Goal: Task Accomplishment & Management: Use online tool/utility

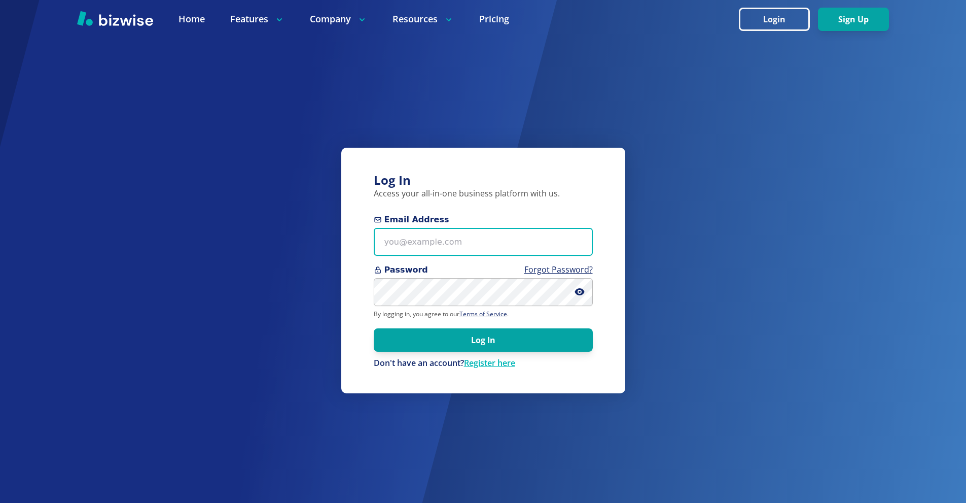
click at [425, 252] on input "Email Address" at bounding box center [483, 242] width 219 height 28
paste input "[EMAIL_ADDRESS][DOMAIN_NAME]"
type input "[EMAIL_ADDRESS][DOMAIN_NAME]"
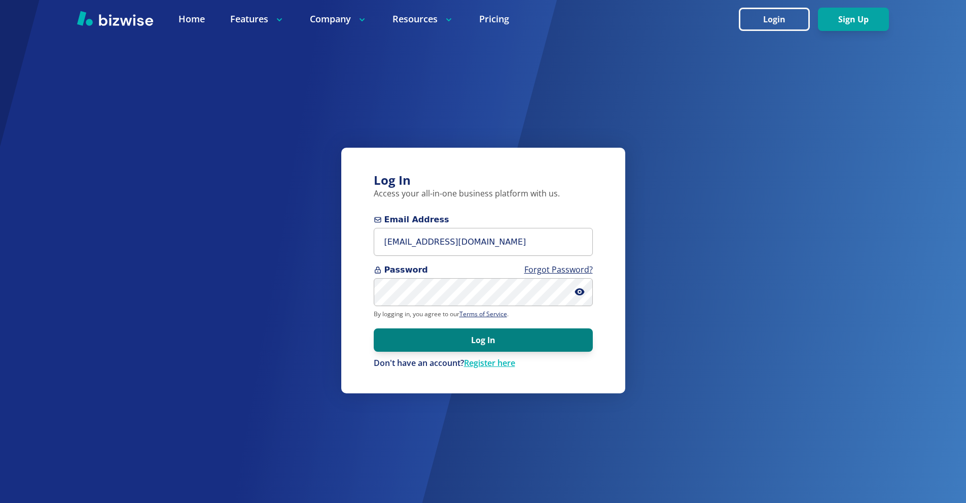
click at [477, 343] on button "Log In" at bounding box center [483, 339] width 219 height 23
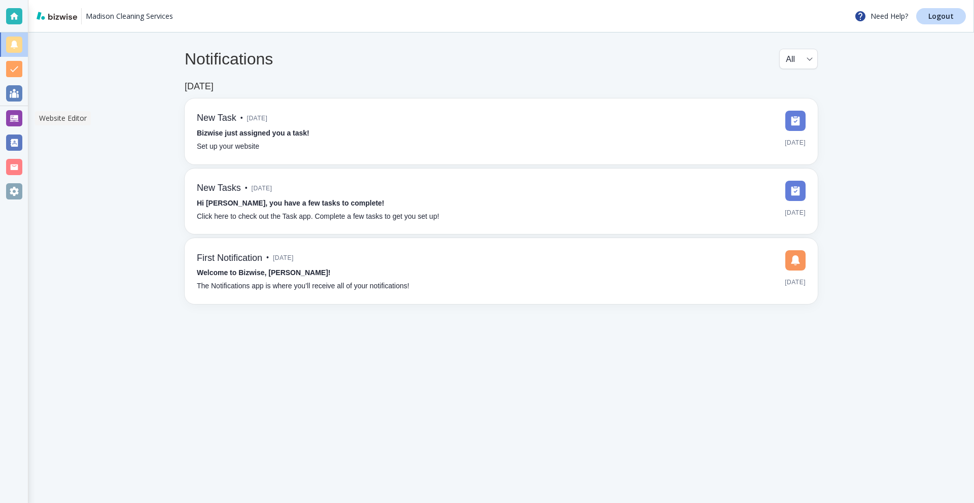
click at [5, 110] on div at bounding box center [14, 118] width 28 height 24
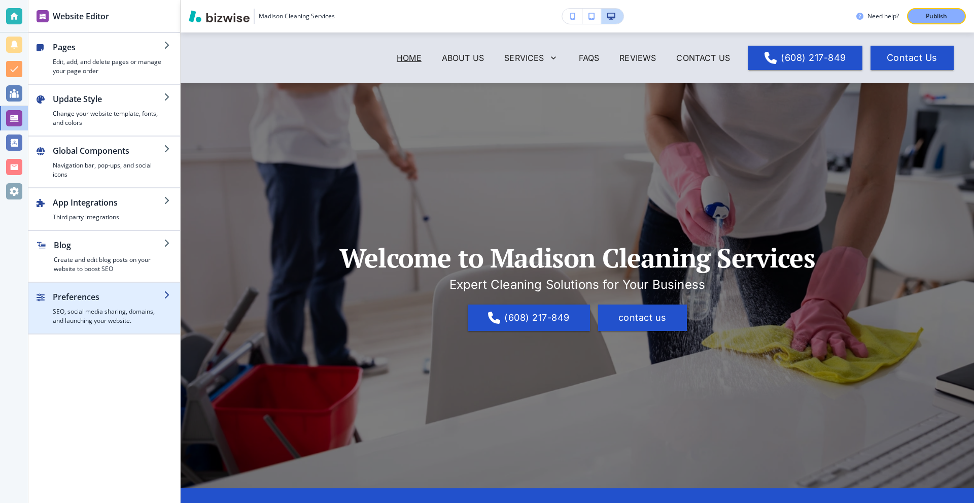
click at [100, 304] on div "button" at bounding box center [108, 305] width 111 height 4
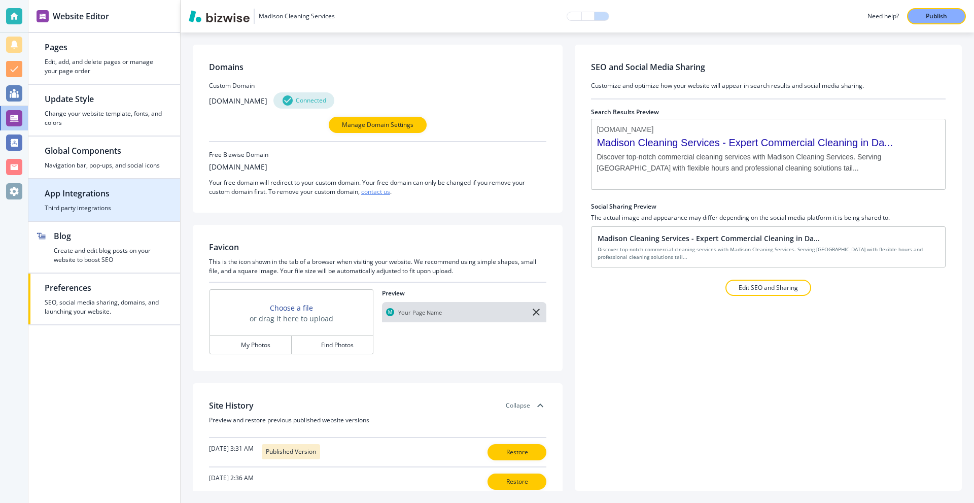
click at [106, 205] on h4 "Third party integrations" at bounding box center [104, 207] width 119 height 9
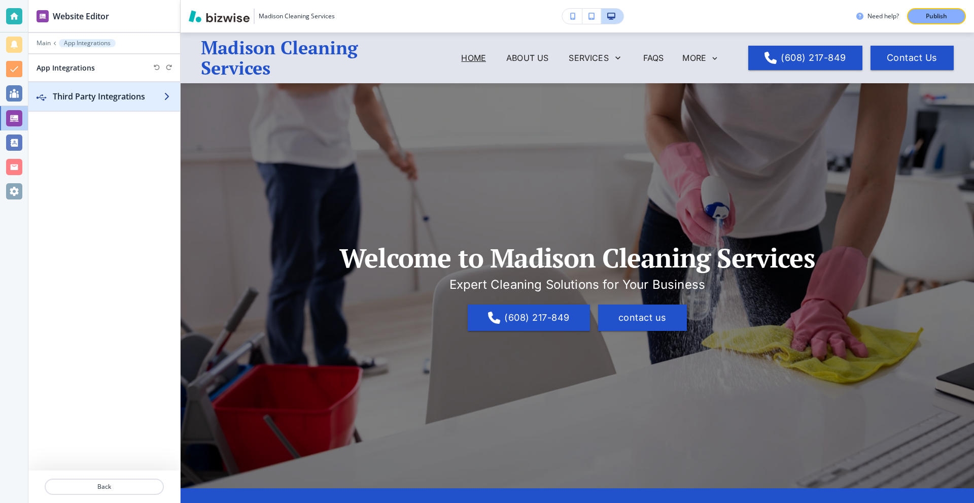
click at [119, 96] on h2 "Third Party Integrations" at bounding box center [108, 96] width 111 height 12
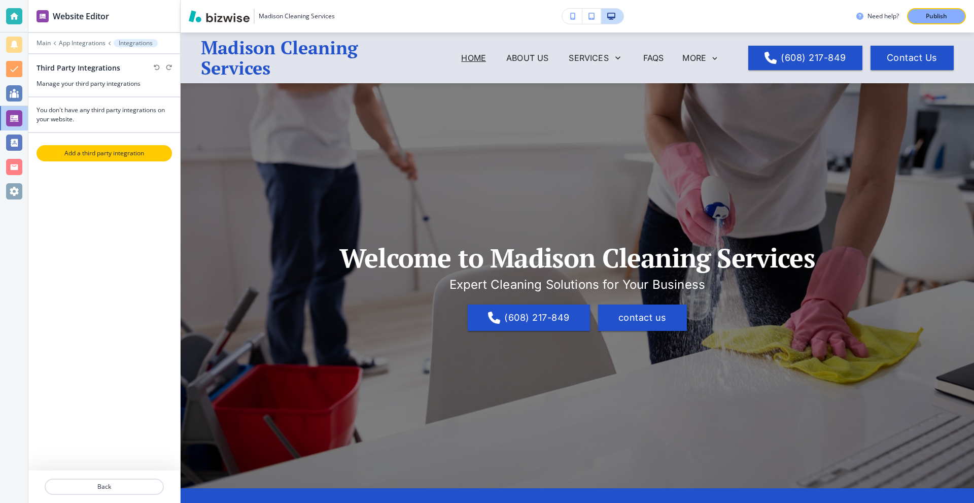
click at [122, 154] on p "Add a third party integration" at bounding box center [104, 153] width 133 height 9
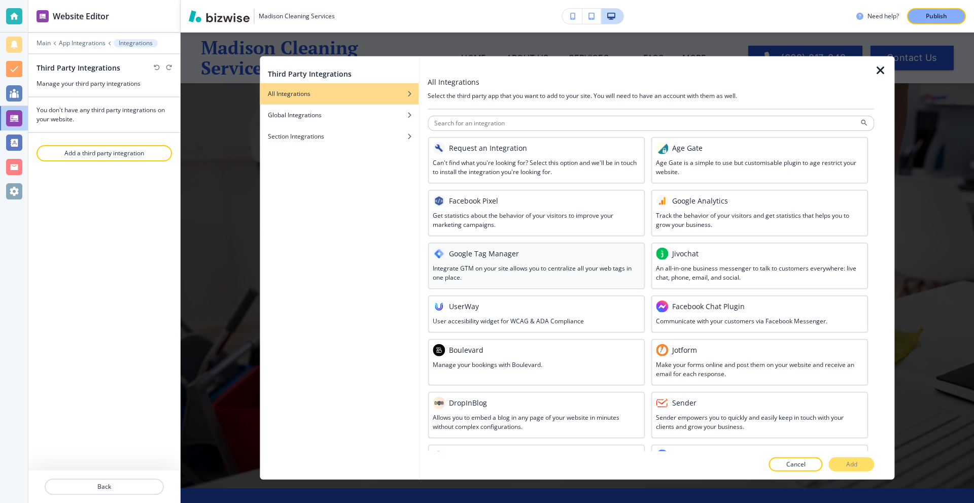
click at [540, 254] on div "Google Tag Manager" at bounding box center [536, 253] width 207 height 12
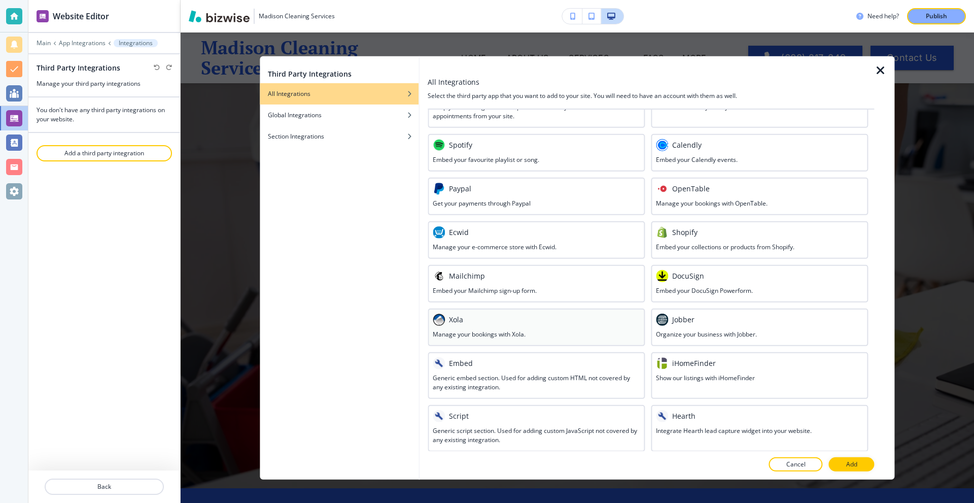
scroll to position [364, 0]
click at [504, 412] on div "Script" at bounding box center [536, 415] width 207 height 12
drag, startPoint x: 869, startPoint y: 465, endPoint x: 862, endPoint y: 463, distance: 6.9
click at [864, 463] on button "Add" at bounding box center [852, 464] width 46 height 14
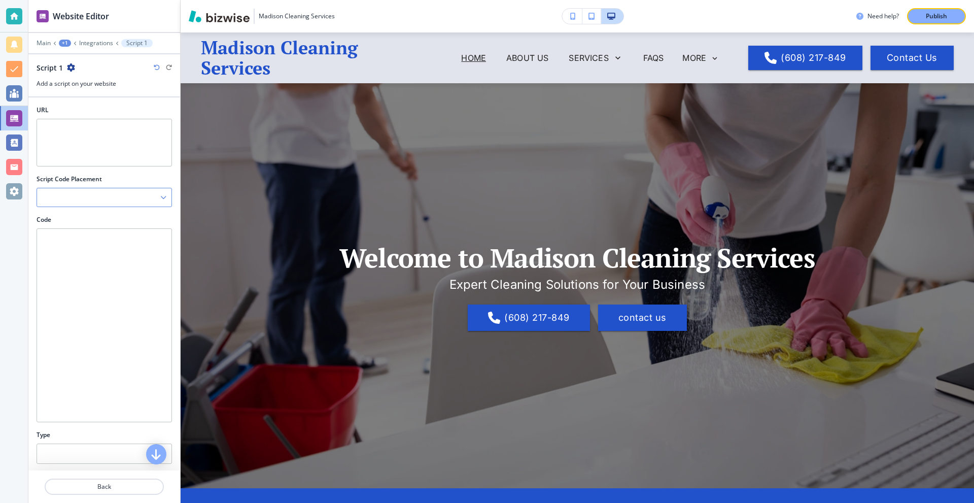
click at [134, 193] on div at bounding box center [104, 197] width 134 height 18
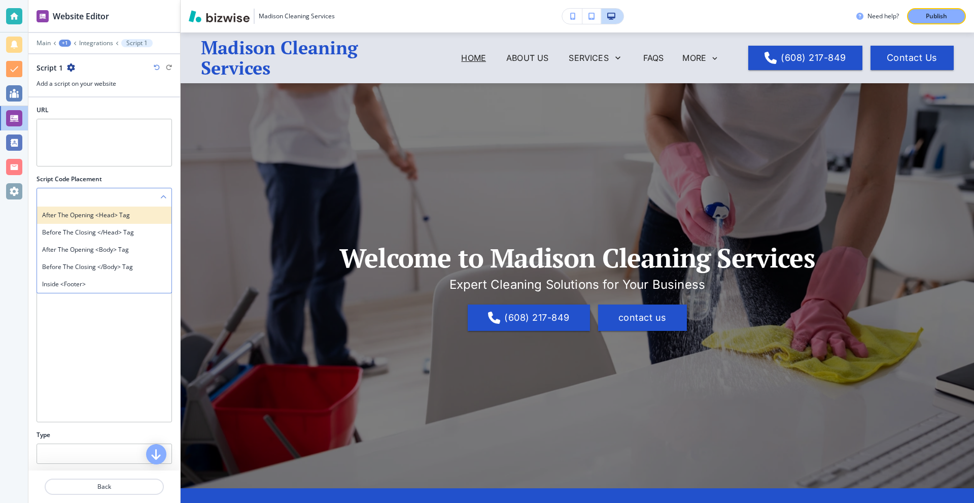
click at [113, 218] on h4 "After the opening <head> tag" at bounding box center [104, 215] width 124 height 9
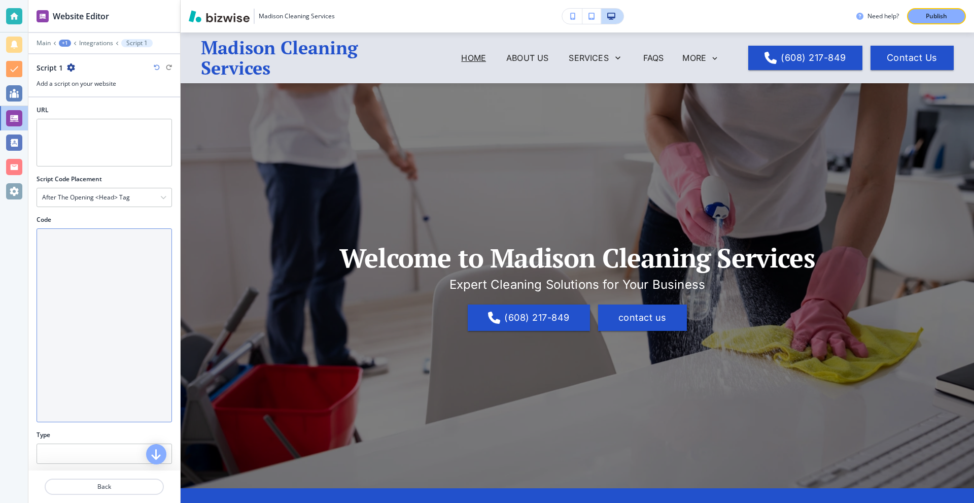
click at [93, 260] on textarea "Code" at bounding box center [104, 325] width 135 height 194
paste textarea "<!-- Google tag (gtag.js) --> <script async src="https://www.googletagmanager.c…"
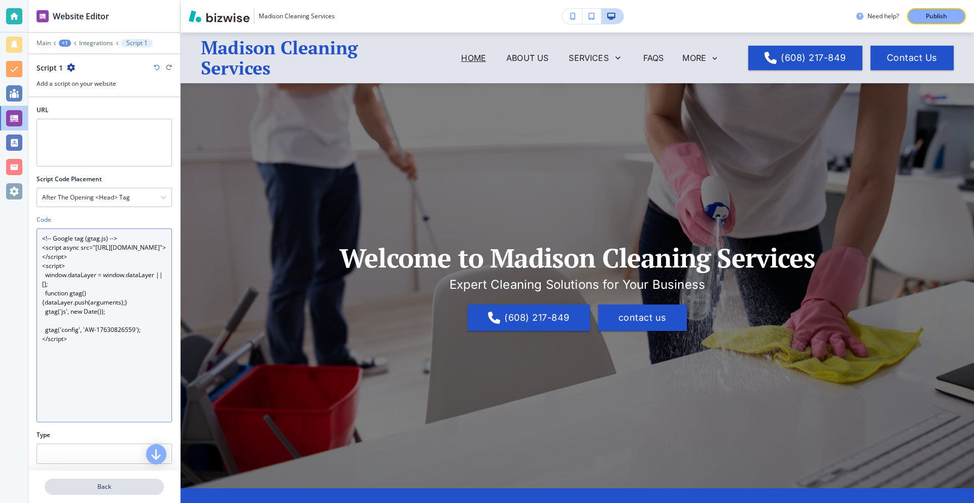
type textarea "<!-- Google tag (gtag.js) --> <script async src="https://www.googletagmanager.c…"
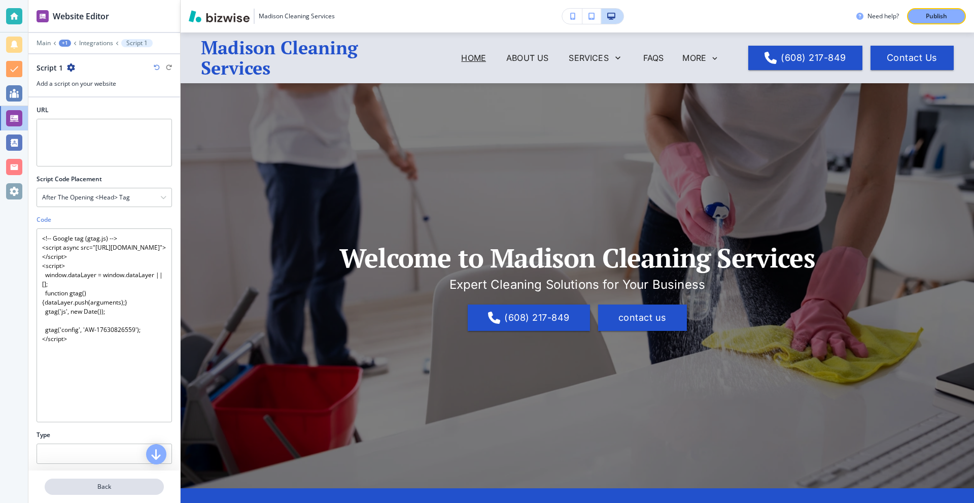
click at [108, 479] on button "Back" at bounding box center [104, 486] width 119 height 16
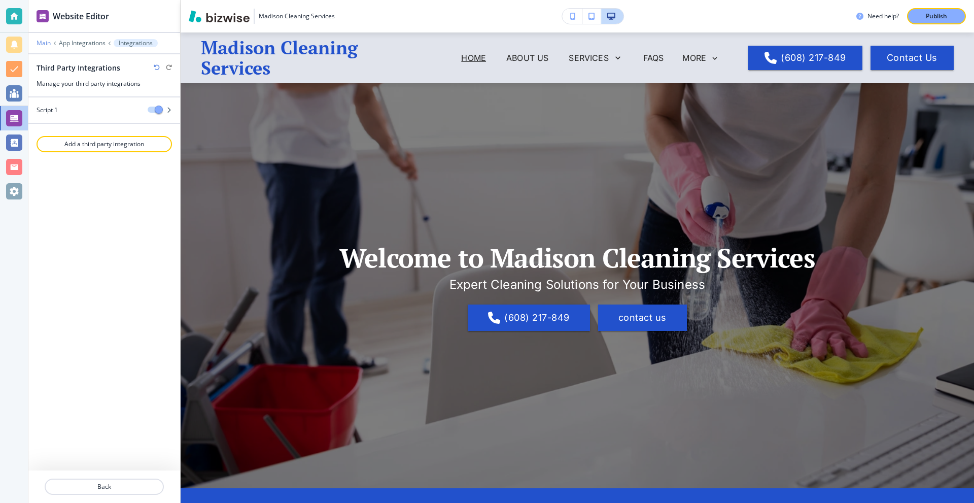
click at [42, 43] on p "Main" at bounding box center [44, 43] width 14 height 7
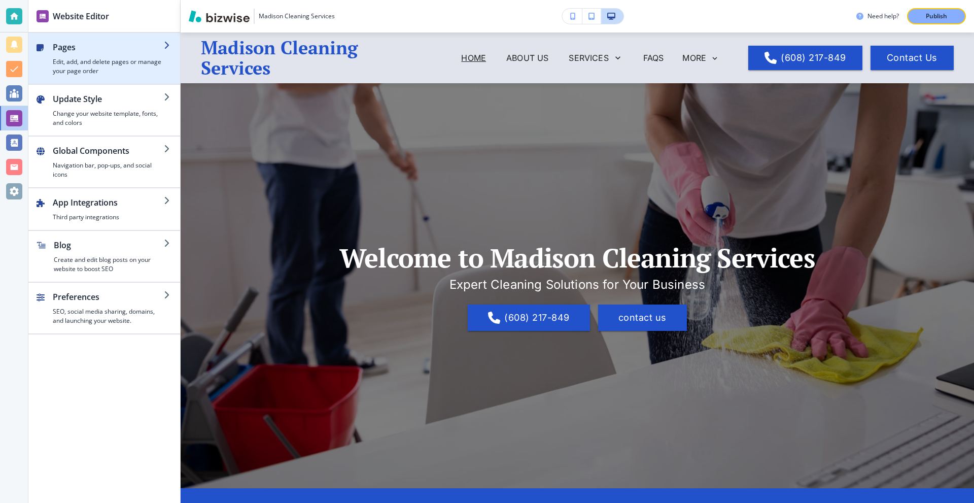
click at [90, 63] on h4 "Edit, add, and delete pages or manage your page order" at bounding box center [108, 66] width 111 height 18
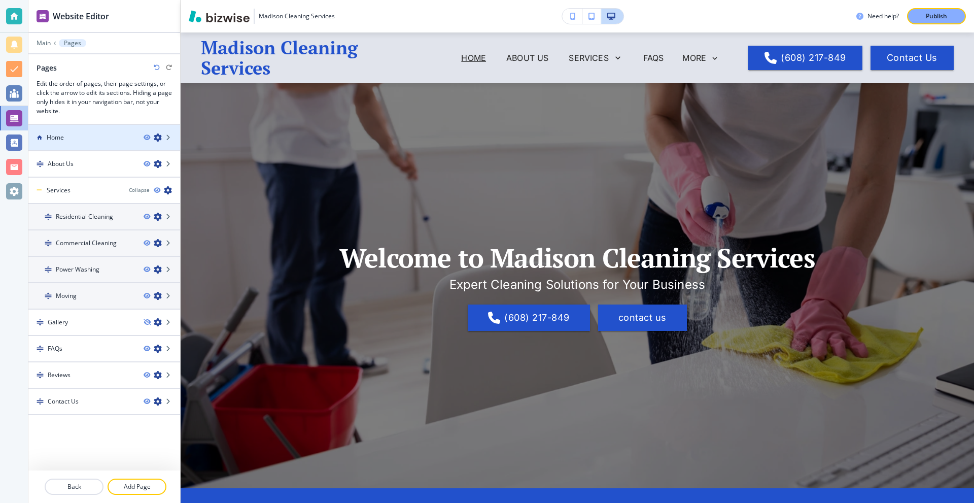
click at [79, 139] on div "Home" at bounding box center [81, 137] width 107 height 9
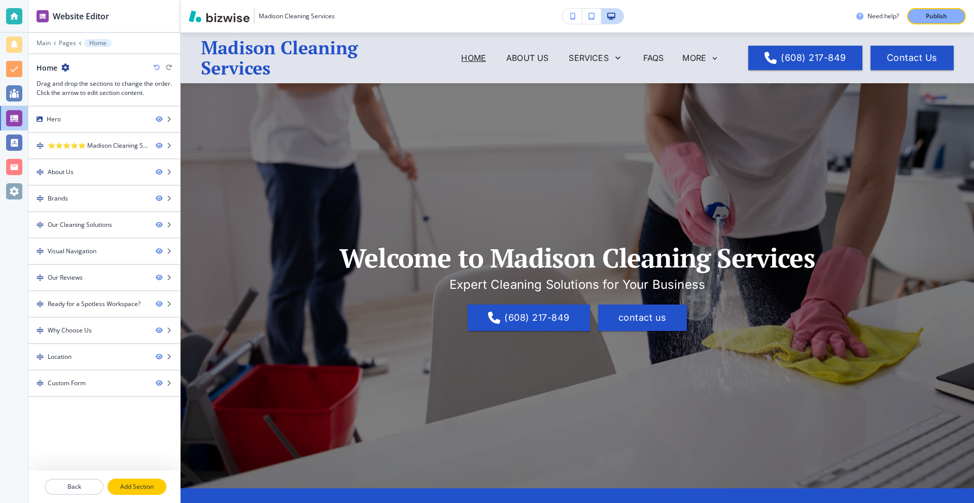
click at [145, 482] on button "Add Section" at bounding box center [137, 486] width 59 height 16
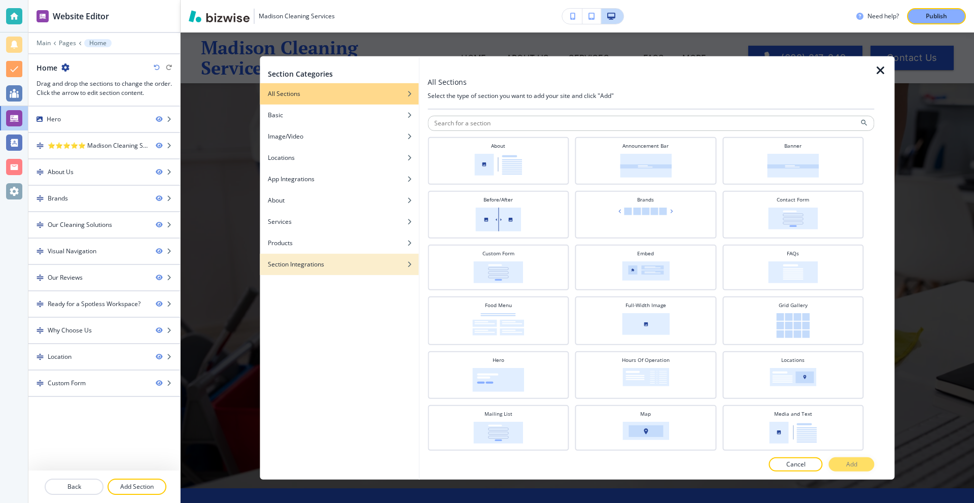
click at [320, 269] on div "button" at bounding box center [339, 271] width 159 height 6
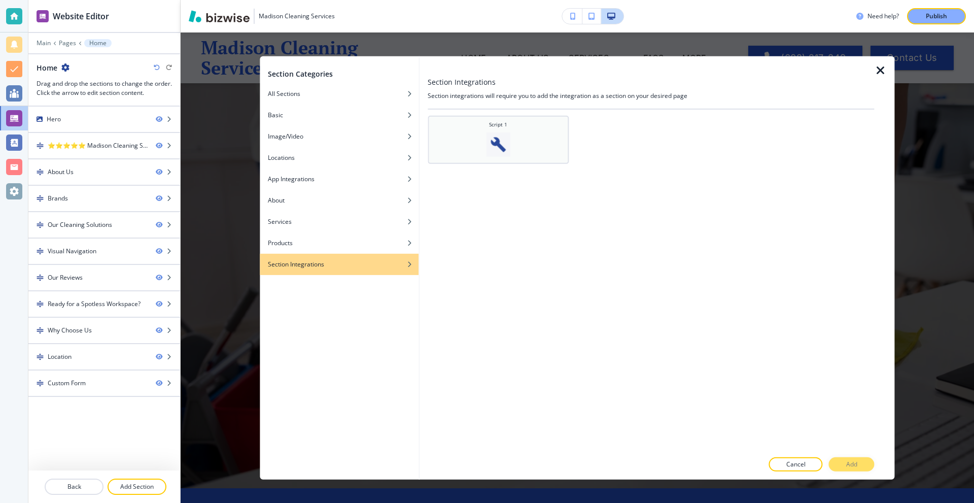
click at [498, 139] on img at bounding box center [498, 144] width 24 height 24
click at [842, 461] on button "Add" at bounding box center [852, 464] width 46 height 14
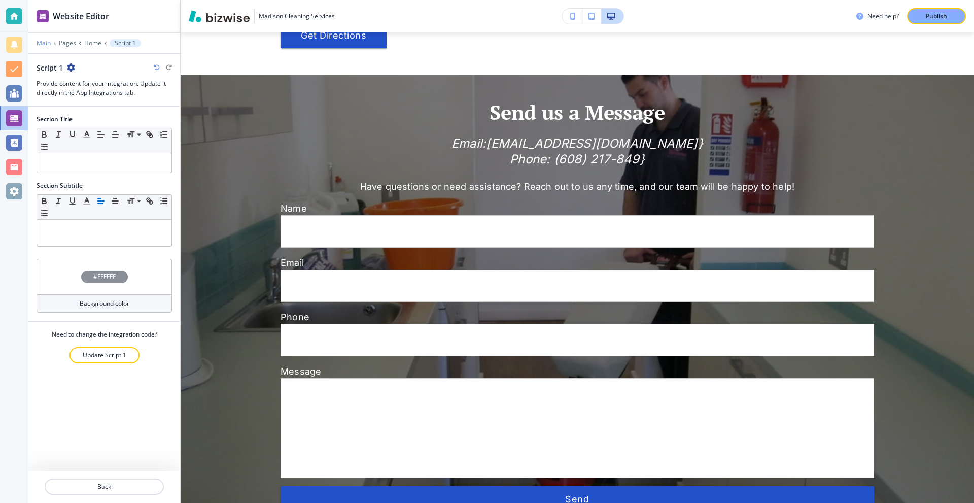
click at [40, 43] on p "Main" at bounding box center [44, 43] width 14 height 7
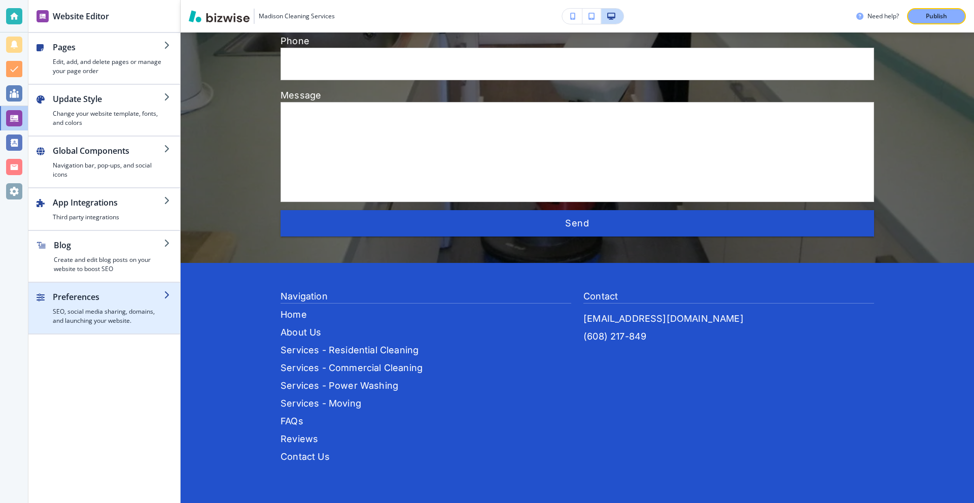
scroll to position [3782, 0]
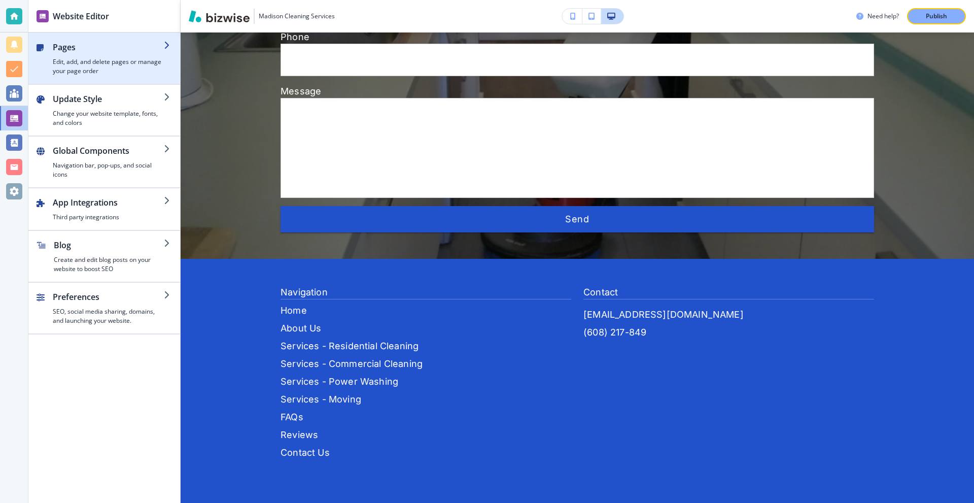
click at [93, 55] on div "button" at bounding box center [108, 55] width 111 height 4
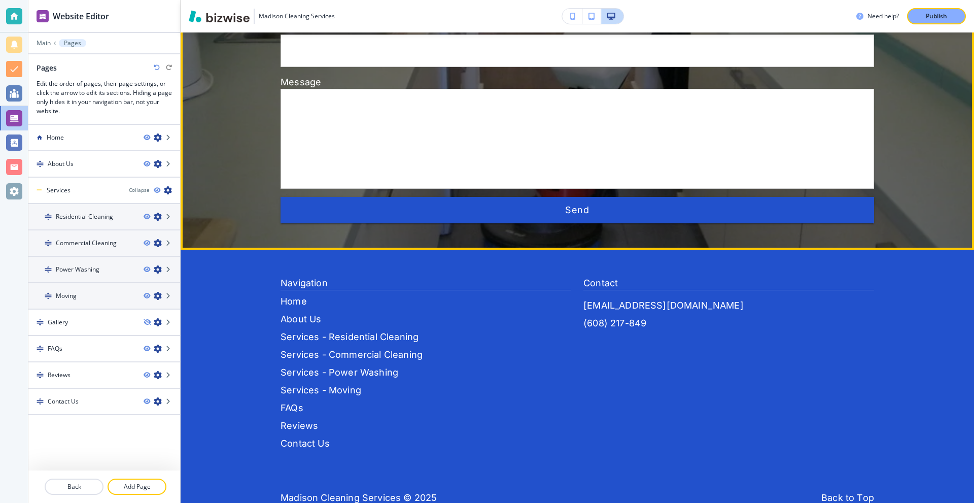
scroll to position [3793, 0]
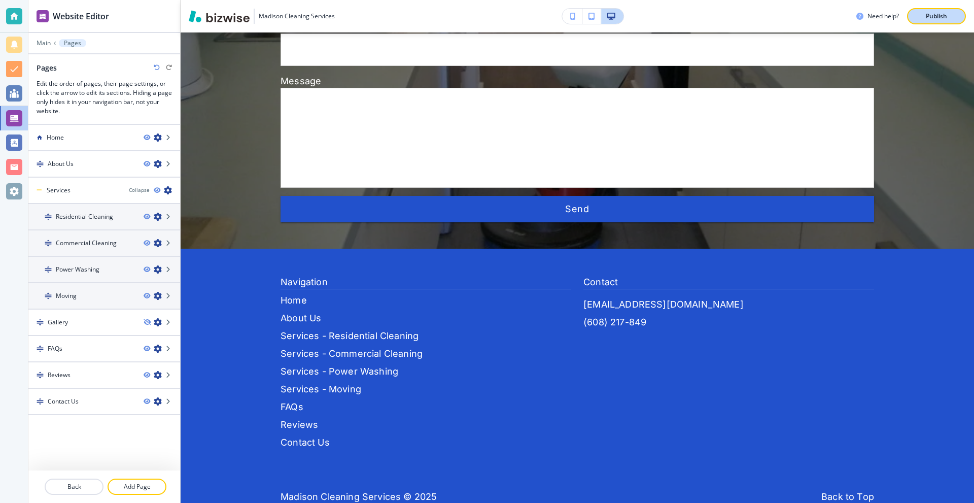
click at [923, 15] on div "Publish" at bounding box center [936, 16] width 32 height 9
click at [99, 171] on div at bounding box center [104, 172] width 152 height 8
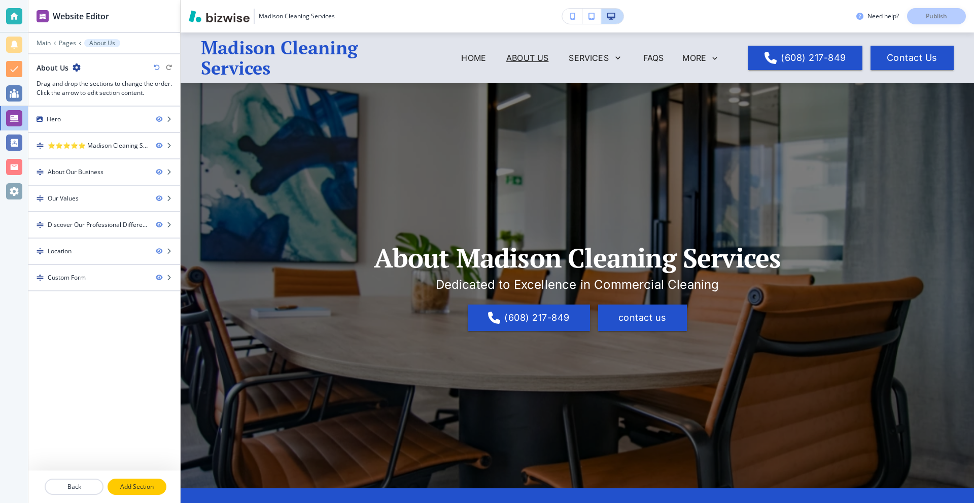
click at [138, 494] on button "Add Section" at bounding box center [137, 486] width 59 height 16
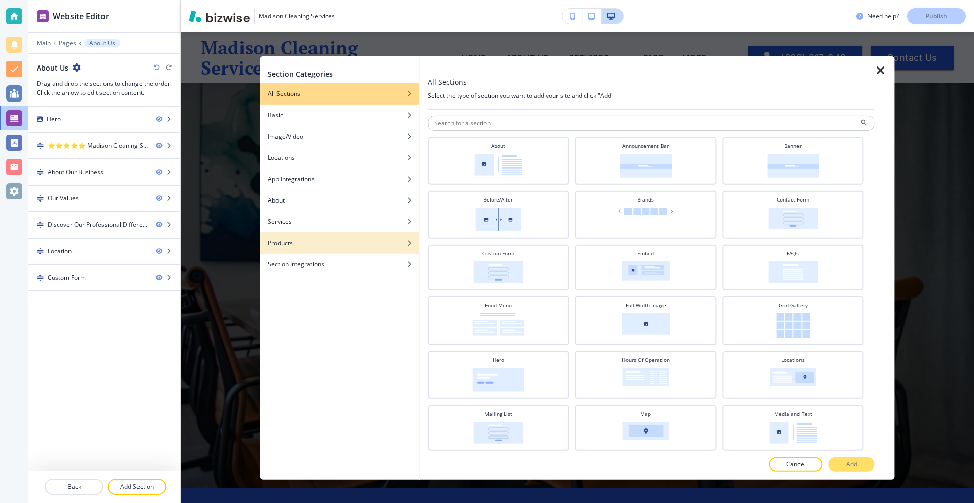
click at [330, 265] on div "Section Integrations" at bounding box center [339, 263] width 159 height 9
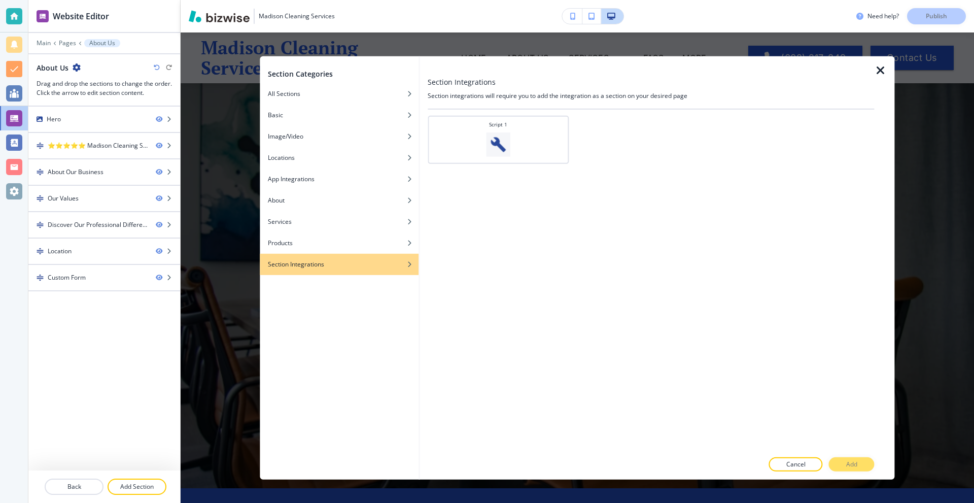
drag, startPoint x: 486, startPoint y: 149, endPoint x: 711, endPoint y: 298, distance: 270.1
click at [486, 149] on img at bounding box center [498, 144] width 24 height 24
click at [852, 463] on p "Add" at bounding box center [851, 464] width 11 height 9
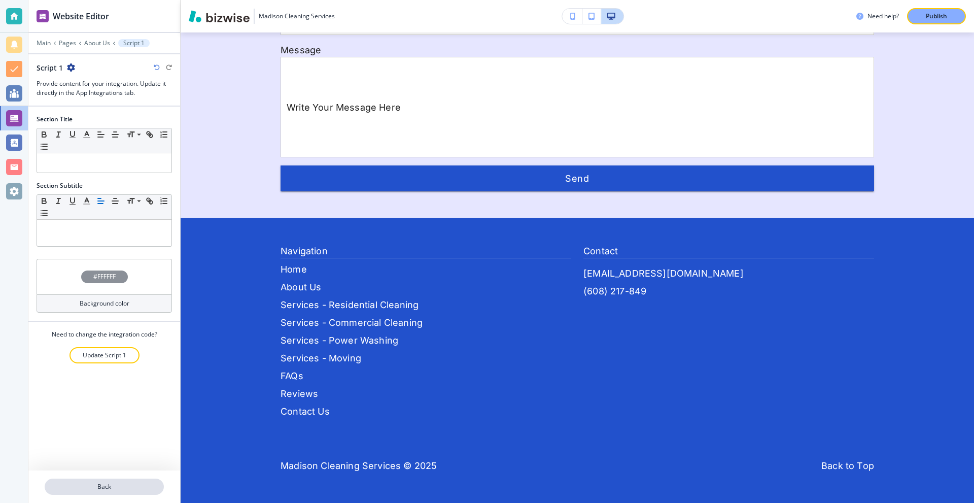
click at [91, 492] on button "Back" at bounding box center [104, 486] width 119 height 16
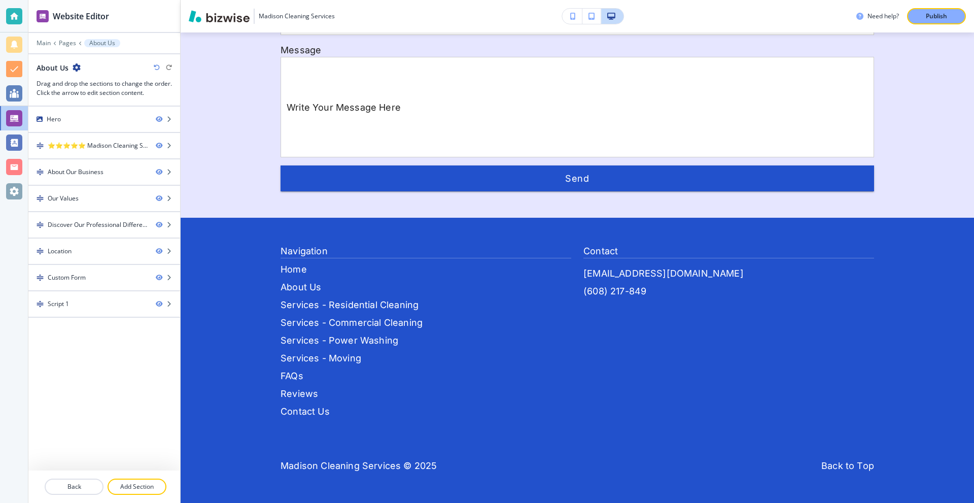
scroll to position [2188, 0]
click at [65, 43] on p "Pages" at bounding box center [67, 43] width 17 height 7
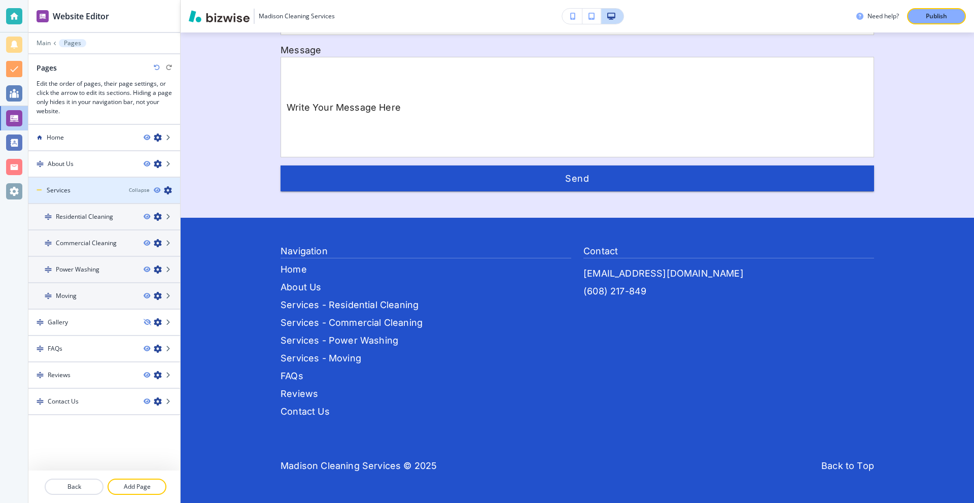
click at [81, 192] on div "Services" at bounding box center [74, 190] width 92 height 9
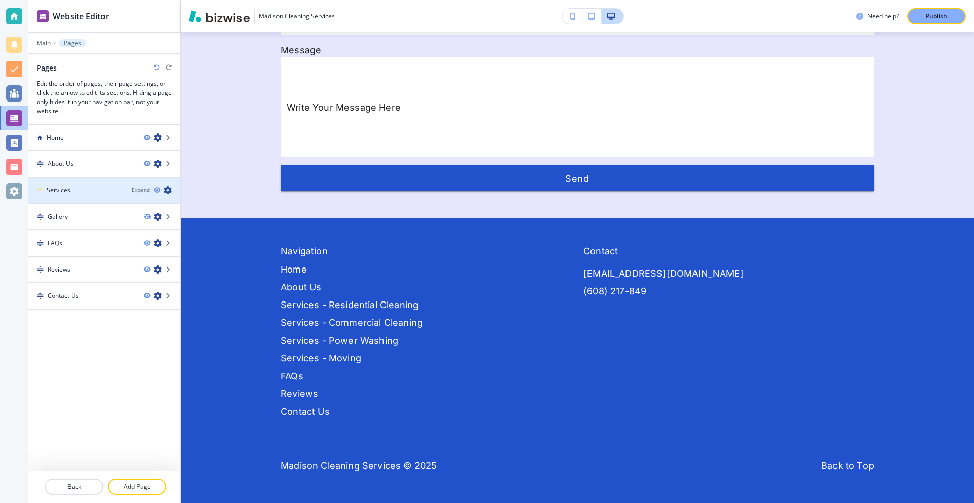
click at [77, 193] on div "Services" at bounding box center [75, 190] width 95 height 9
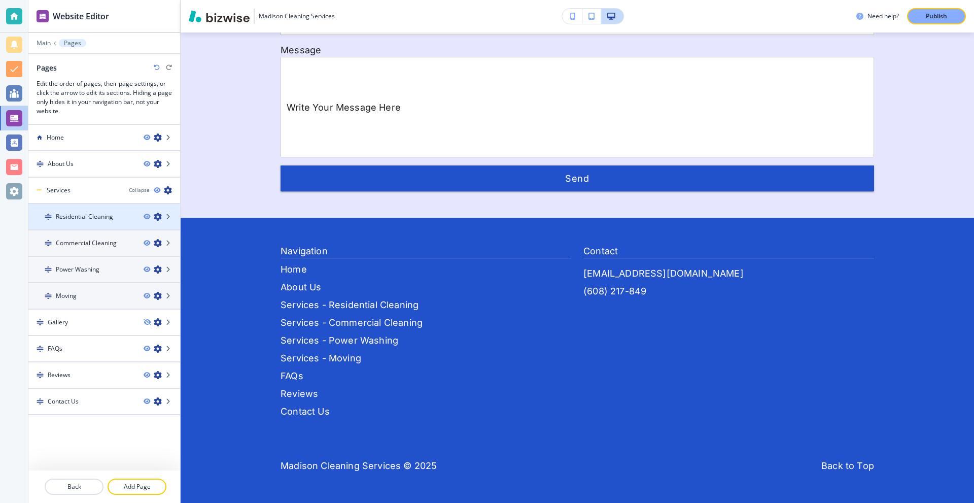
click at [85, 221] on div at bounding box center [104, 225] width 152 height 8
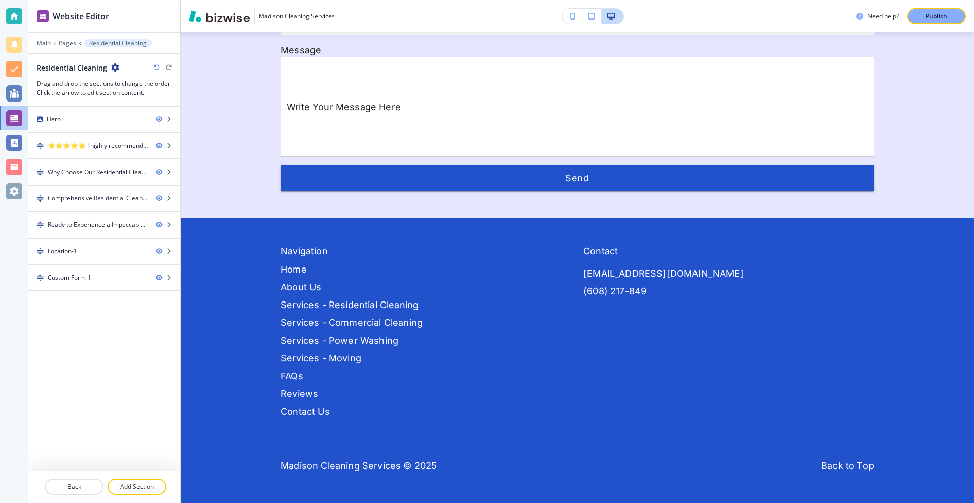
scroll to position [0, 0]
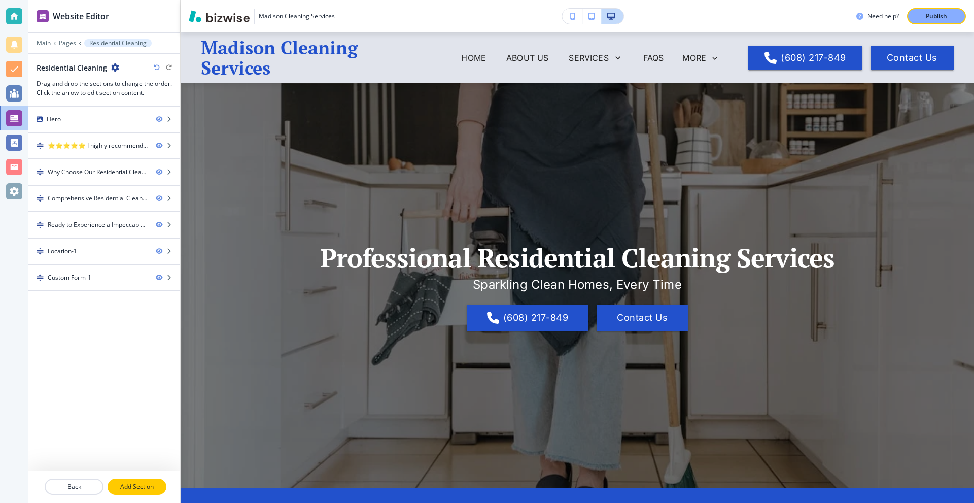
click at [144, 485] on p "Add Section" at bounding box center [137, 486] width 57 height 9
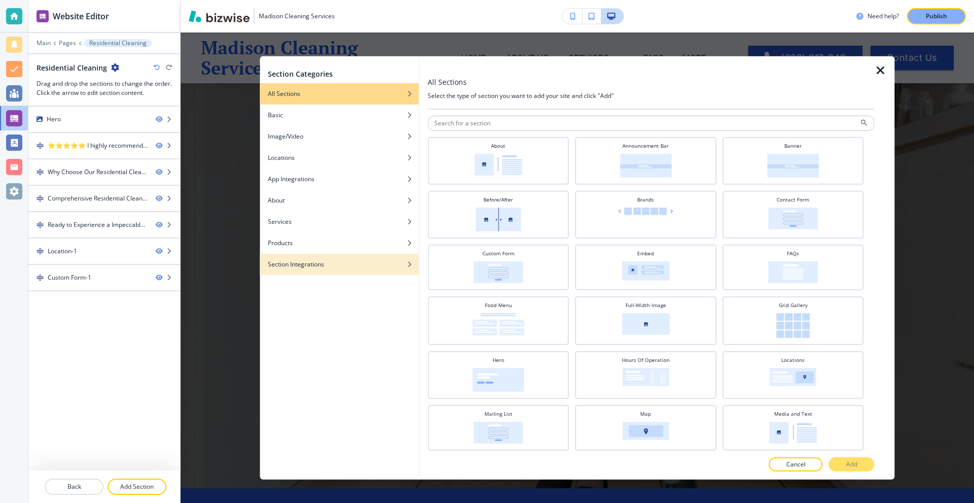
click at [356, 261] on div "Section Integrations" at bounding box center [339, 263] width 159 height 9
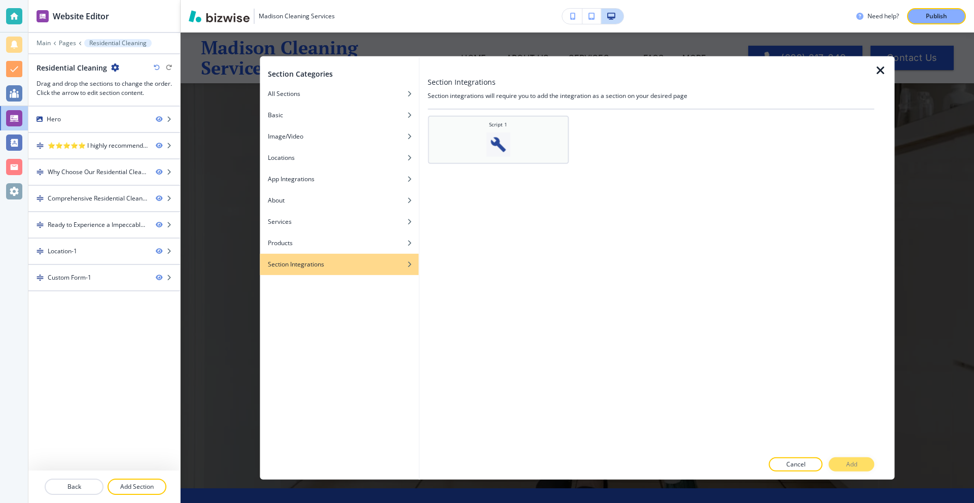
click at [484, 121] on div "Script 1" at bounding box center [498, 138] width 131 height 36
click at [844, 461] on button "Add" at bounding box center [852, 464] width 46 height 14
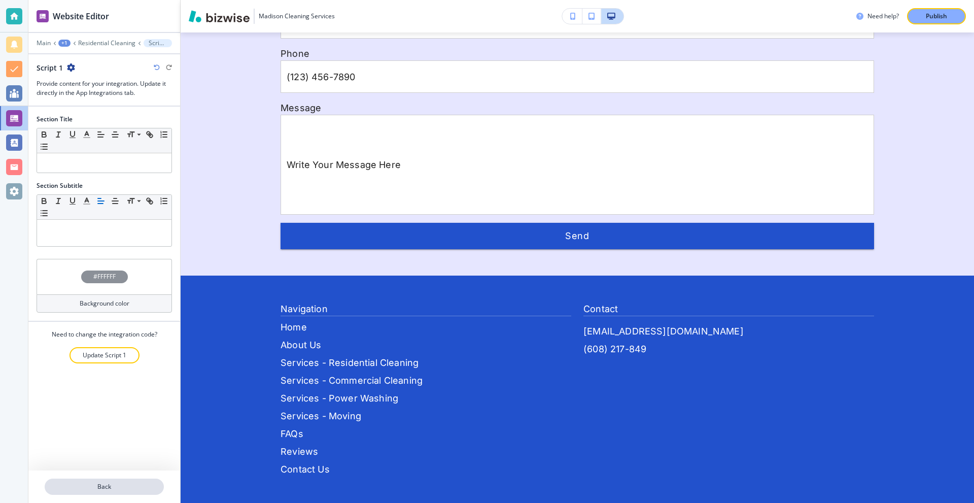
click at [88, 480] on button "Back" at bounding box center [104, 486] width 119 height 16
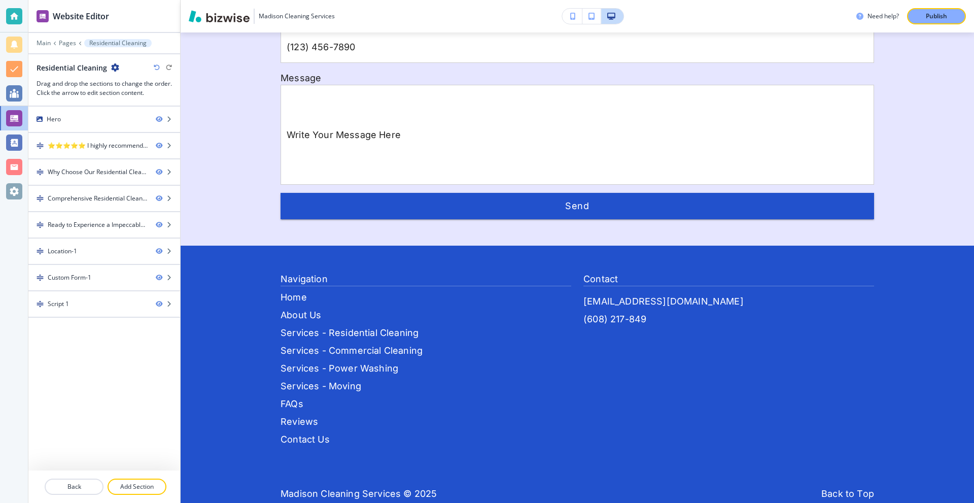
scroll to position [1964, 0]
click at [68, 44] on p "Pages" at bounding box center [67, 43] width 17 height 7
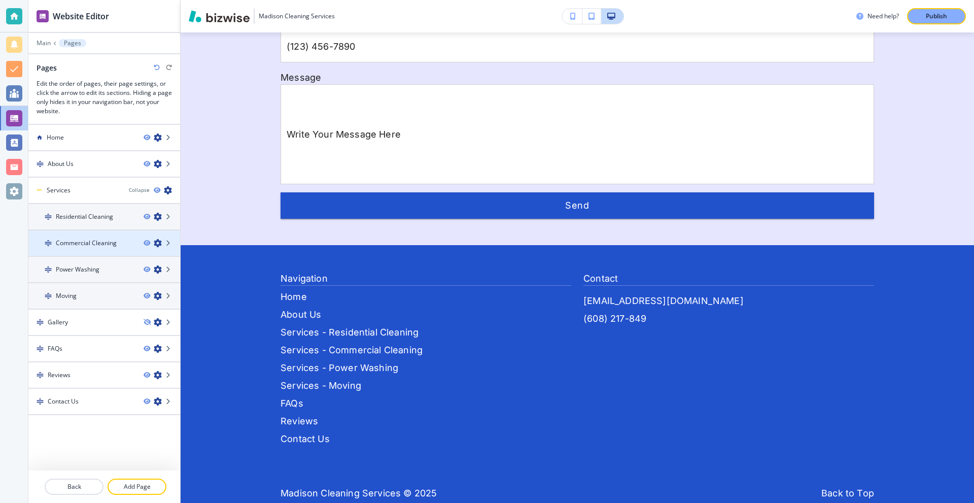
click at [76, 239] on h4 "Commercial Cleaning" at bounding box center [86, 242] width 61 height 9
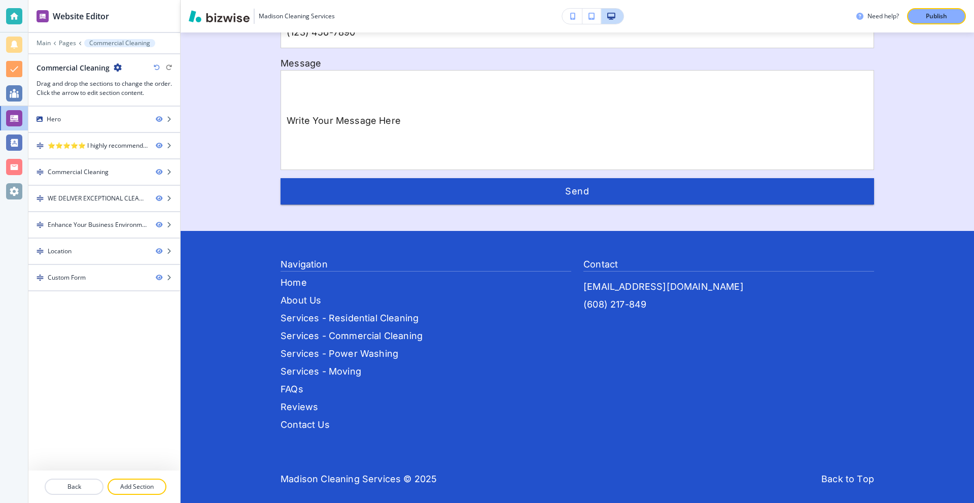
scroll to position [0, 0]
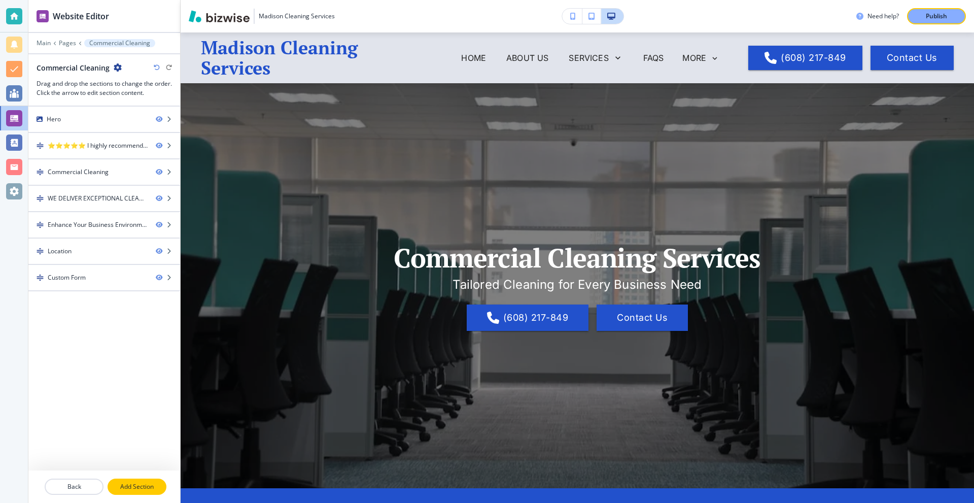
click at [147, 491] on p "Add Section" at bounding box center [137, 486] width 57 height 9
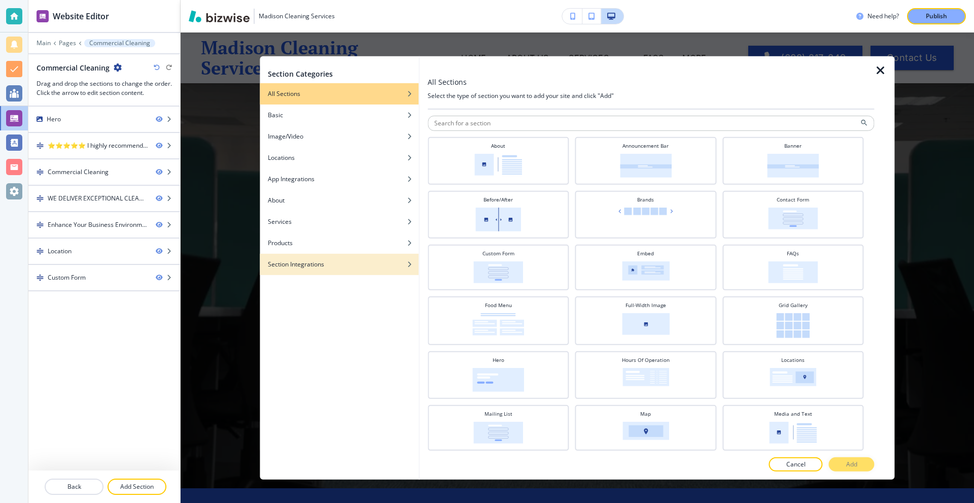
click at [301, 263] on h4 "Section Integrations" at bounding box center [296, 263] width 56 height 9
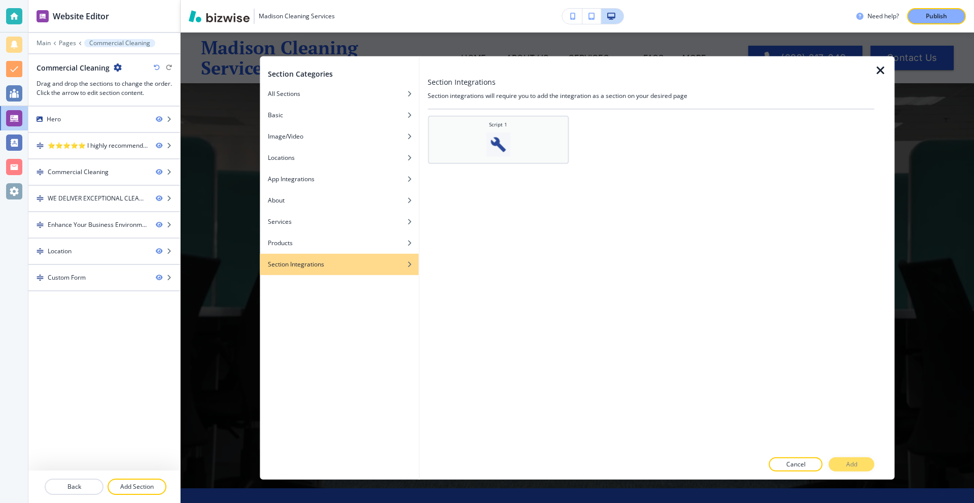
click at [491, 125] on h4 "Script 1" at bounding box center [498, 124] width 18 height 8
click at [866, 469] on button "Add" at bounding box center [852, 464] width 46 height 14
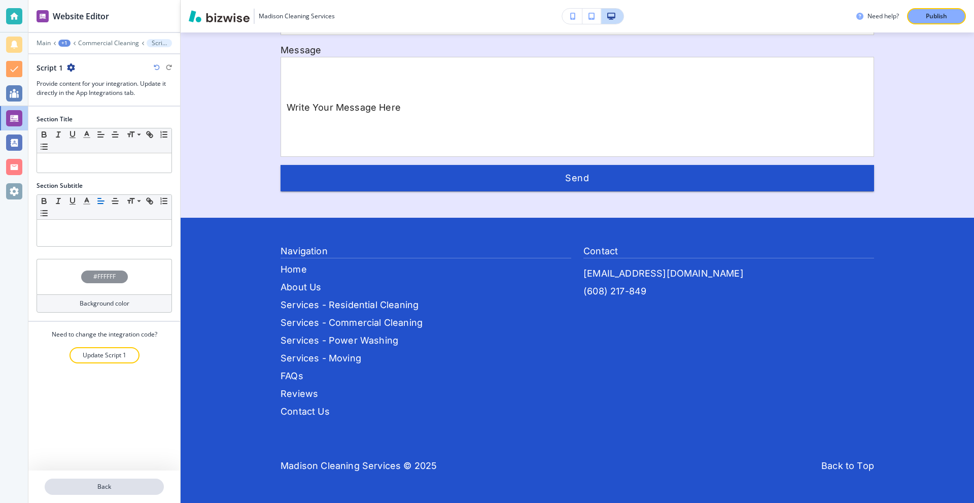
click at [97, 481] on button "Back" at bounding box center [104, 486] width 119 height 16
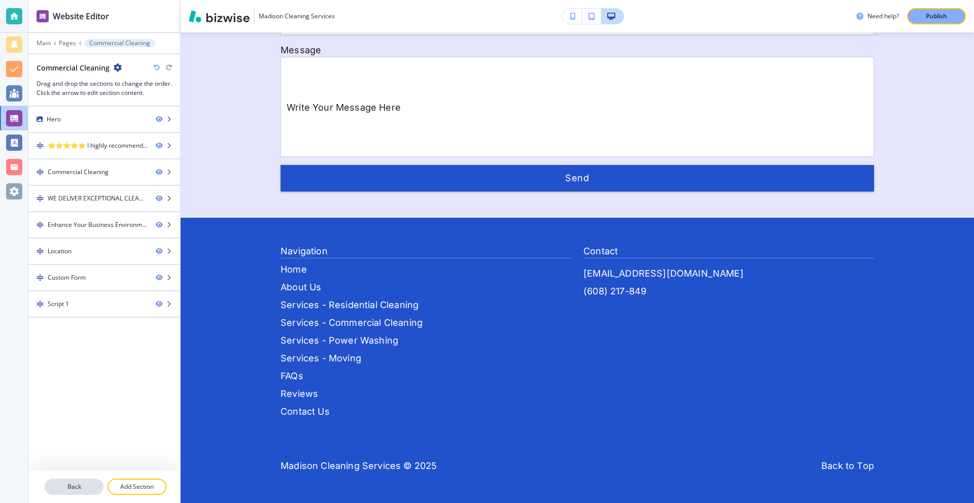
scroll to position [2151, 0]
click at [63, 42] on p "Pages" at bounding box center [67, 43] width 17 height 7
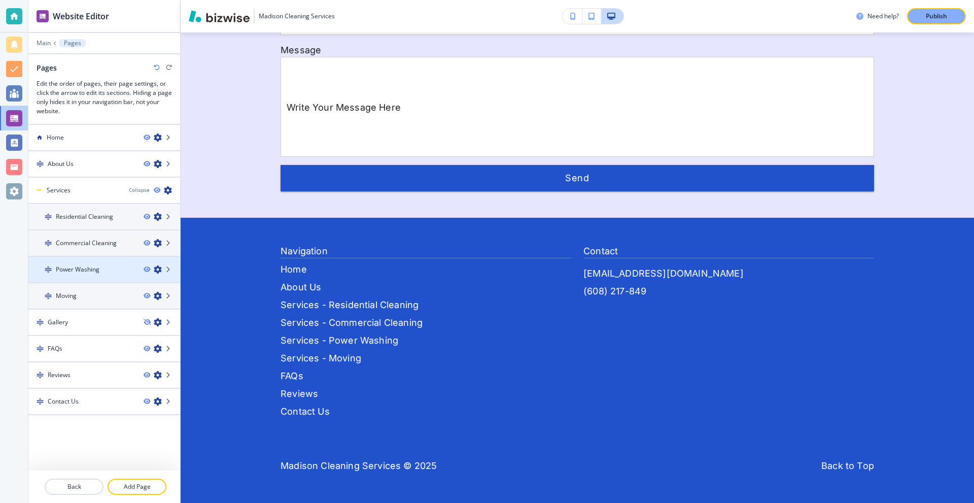
click at [86, 271] on h4 "Power Washing" at bounding box center [78, 269] width 44 height 9
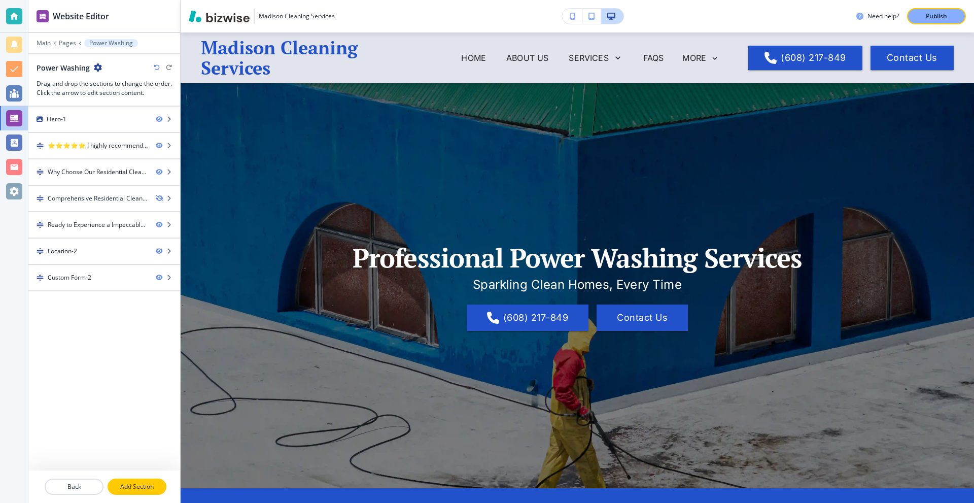
click at [119, 484] on p "Add Section" at bounding box center [137, 486] width 57 height 9
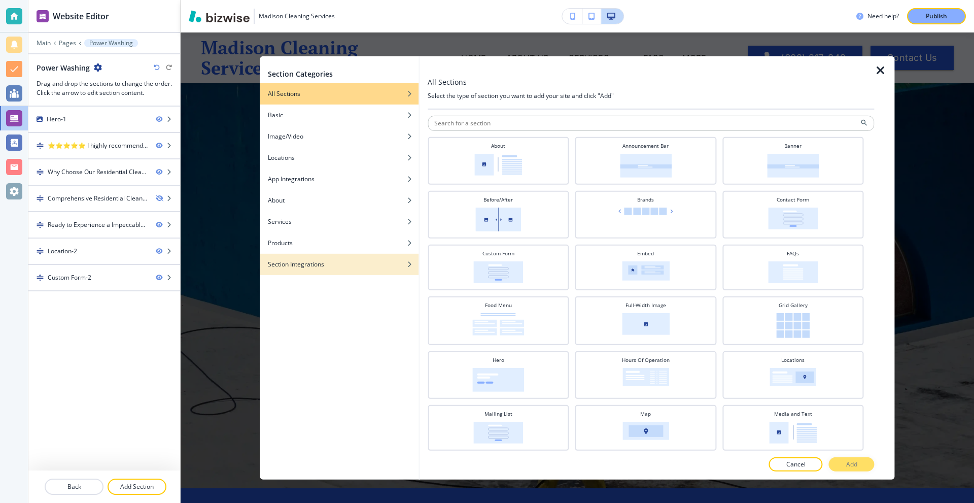
click at [296, 268] on h4 "Section Integrations" at bounding box center [296, 263] width 56 height 9
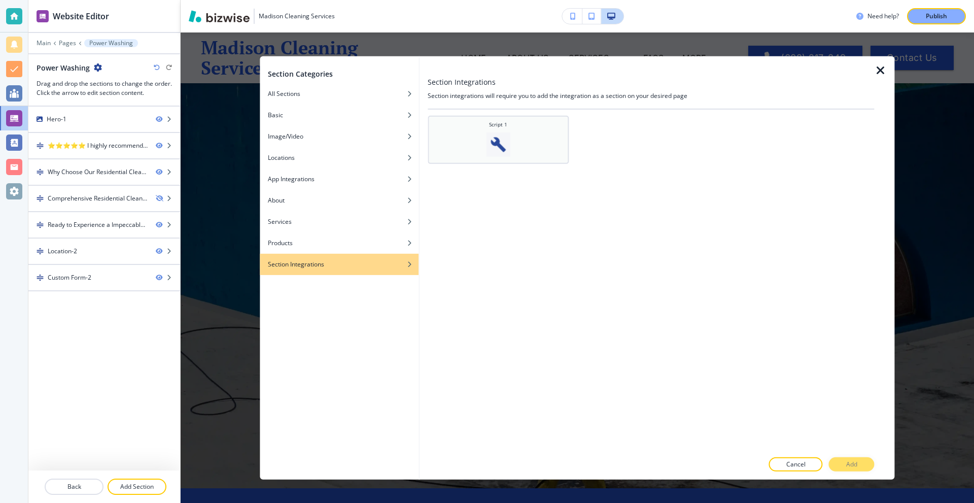
click at [483, 149] on div "Script 1" at bounding box center [498, 138] width 131 height 36
click at [861, 465] on button "Add" at bounding box center [852, 464] width 46 height 14
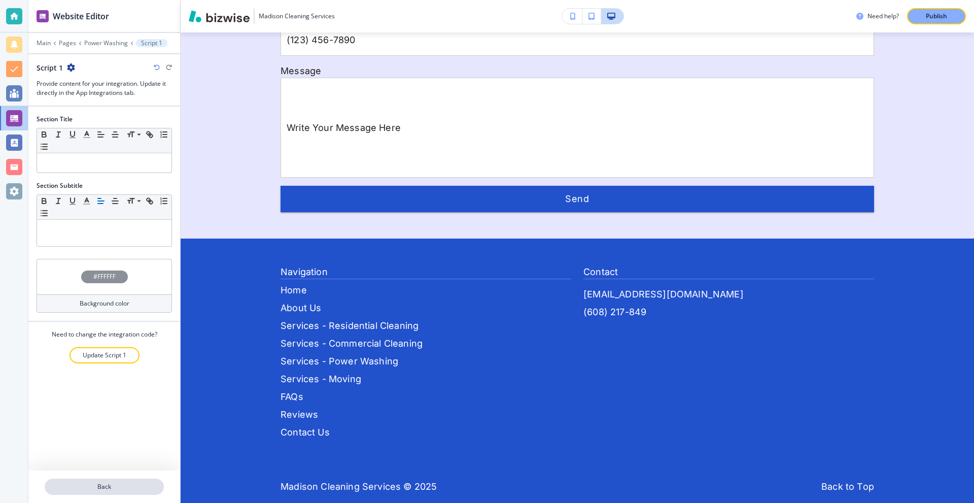
scroll to position [1683, 0]
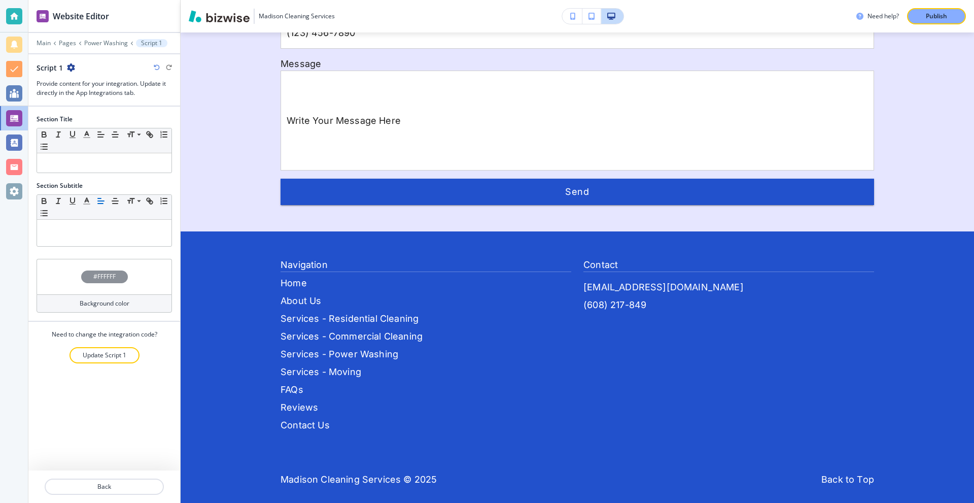
click at [66, 39] on div "Main Pages Power Washing Script 1" at bounding box center [104, 43] width 135 height 8
click at [67, 45] on p "Pages" at bounding box center [67, 43] width 17 height 7
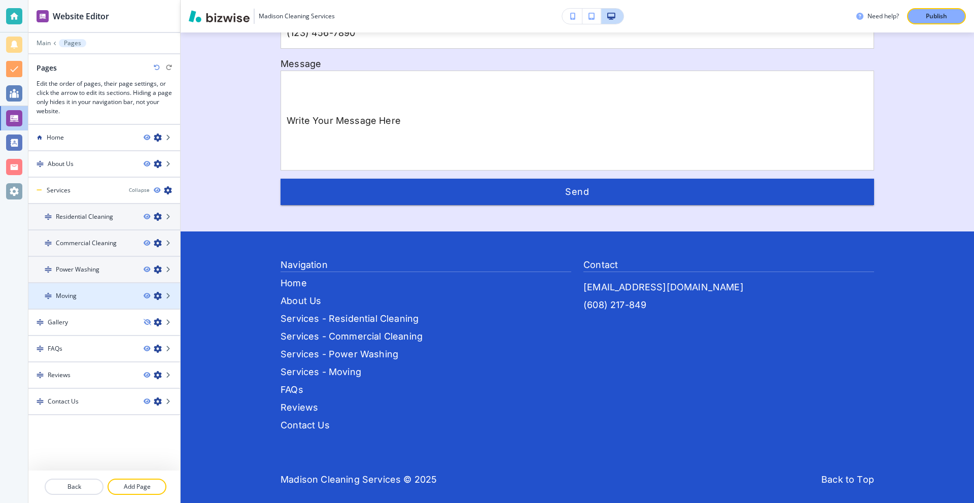
click at [87, 286] on div at bounding box center [104, 287] width 152 height 8
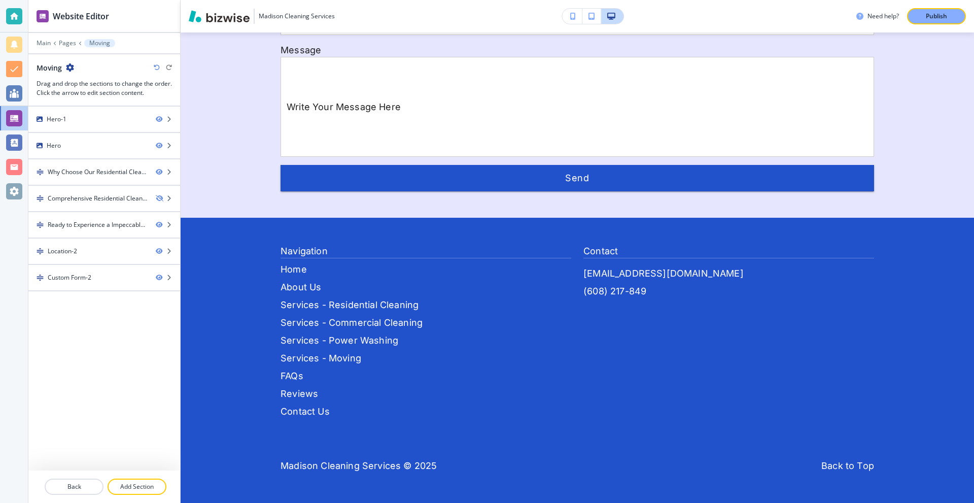
scroll to position [0, 0]
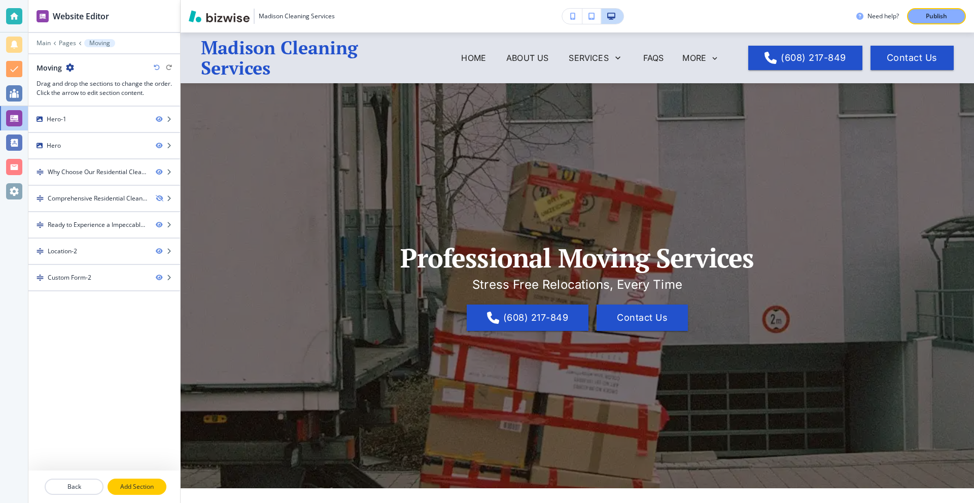
click at [136, 484] on p "Add Section" at bounding box center [137, 486] width 57 height 9
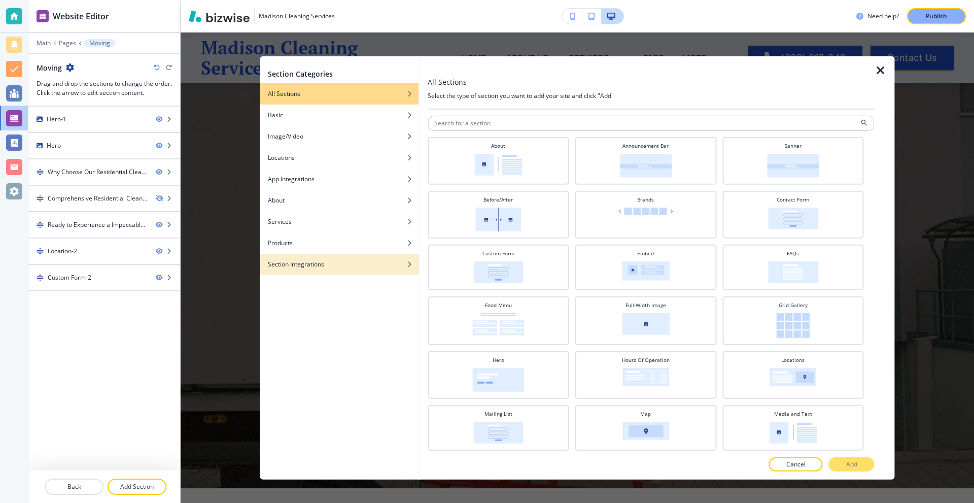
click at [321, 265] on h4 "Section Integrations" at bounding box center [296, 263] width 56 height 9
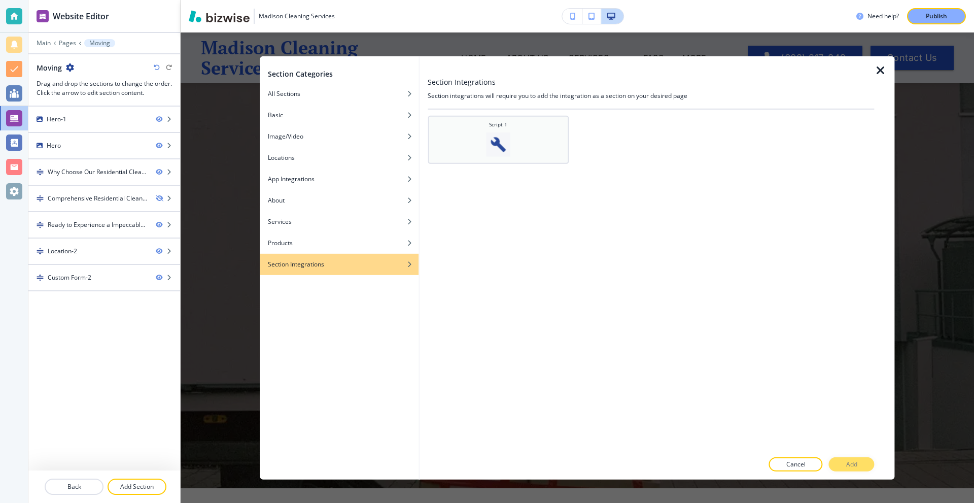
click at [489, 129] on div "Script 1" at bounding box center [498, 138] width 131 height 36
click at [843, 458] on button "Add" at bounding box center [852, 464] width 46 height 14
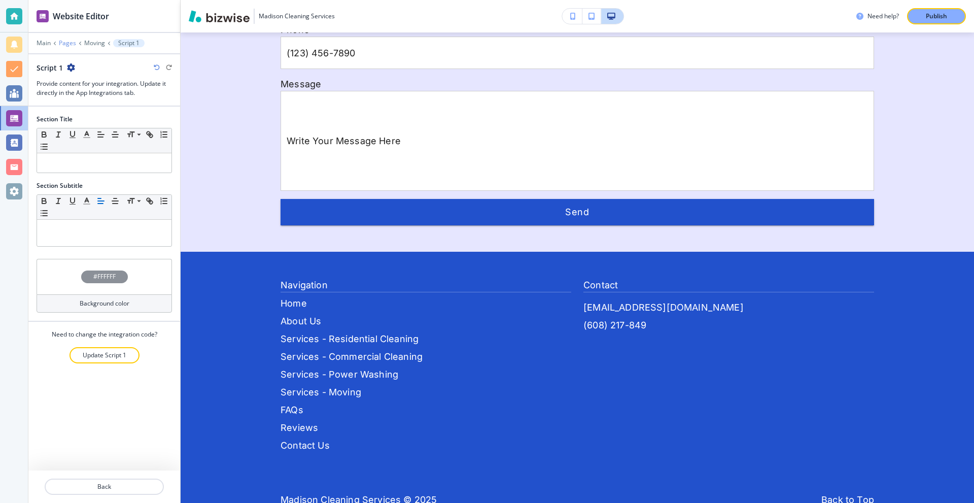
scroll to position [1616, 0]
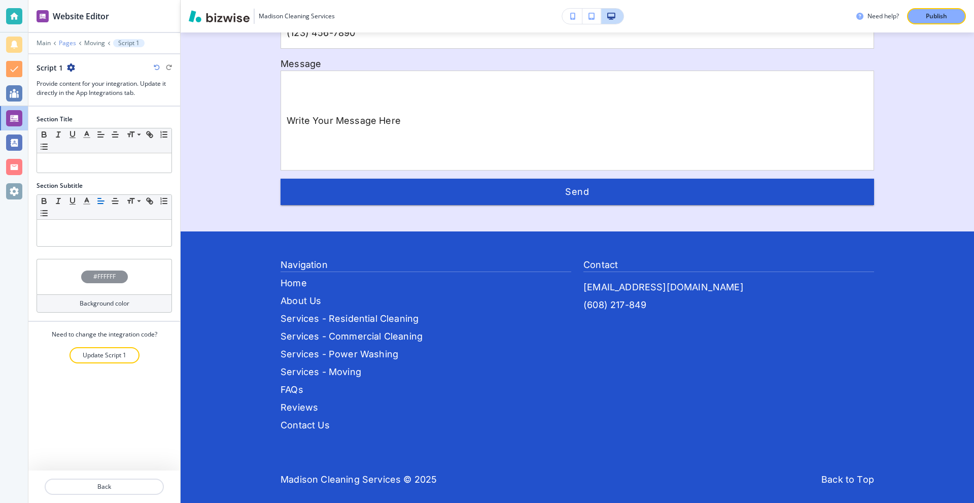
click at [63, 42] on p "Pages" at bounding box center [67, 43] width 17 height 7
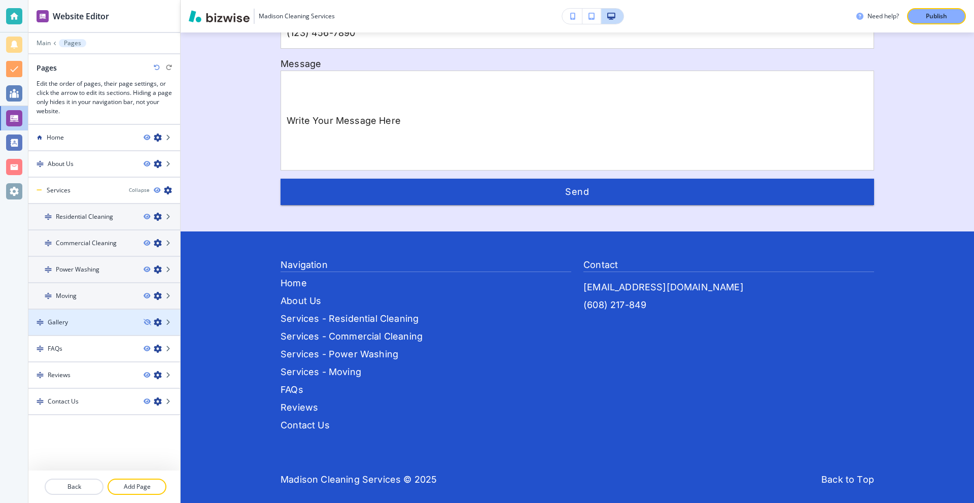
click at [95, 323] on div "Gallery" at bounding box center [81, 322] width 107 height 9
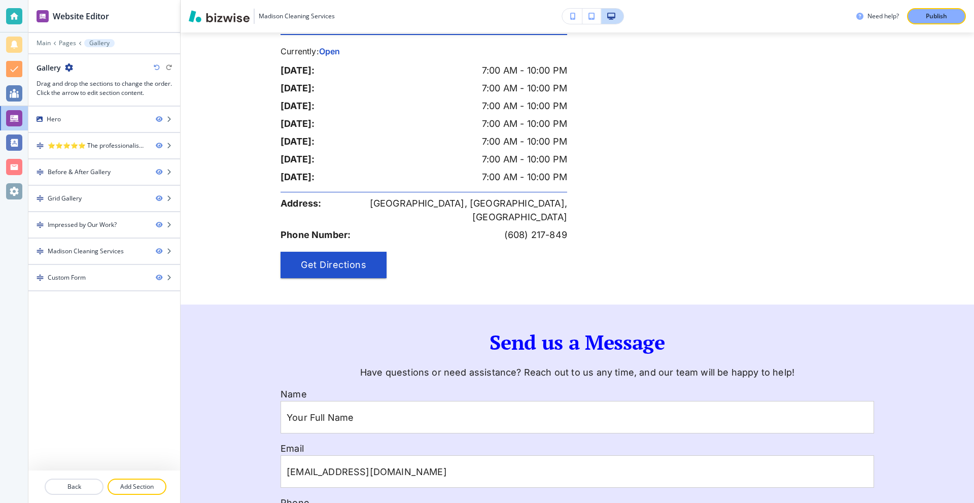
scroll to position [0, 0]
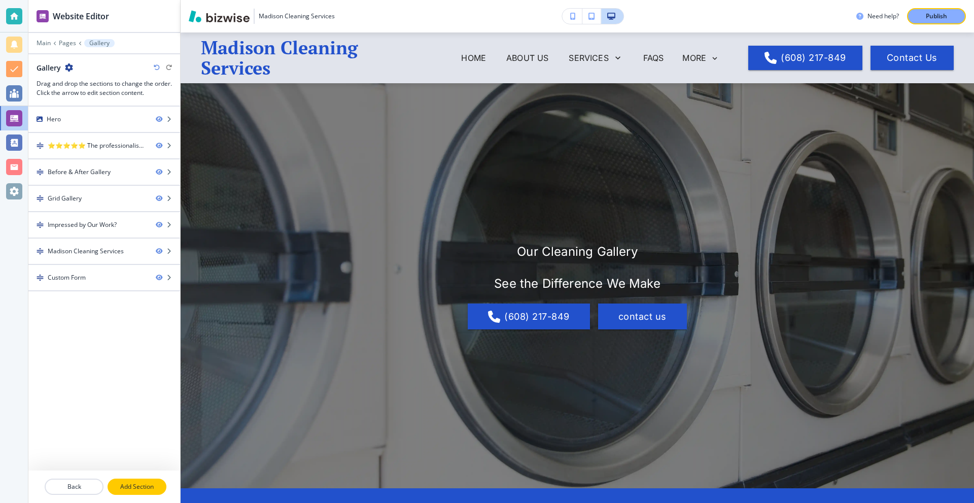
click at [133, 482] on button "Add Section" at bounding box center [137, 486] width 59 height 16
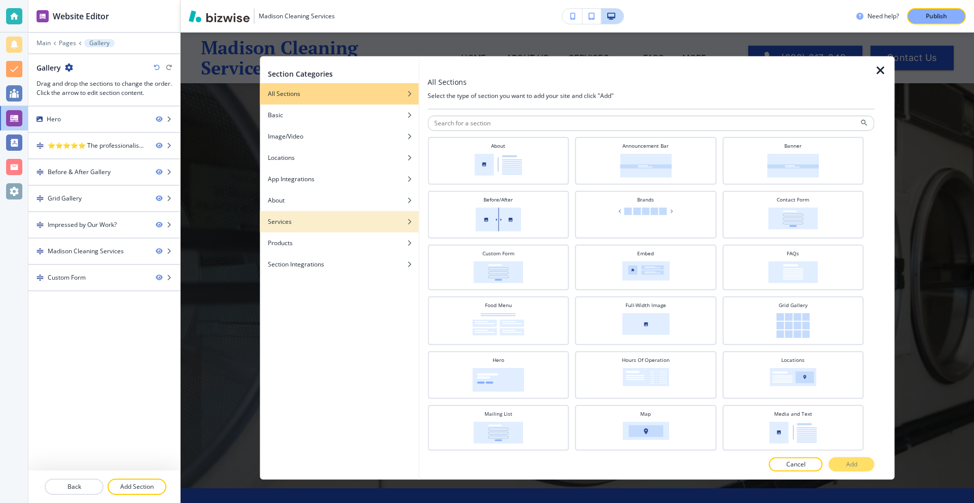
drag, startPoint x: 291, startPoint y: 270, endPoint x: 362, endPoint y: 229, distance: 81.4
click at [292, 268] on button "Section Integrations" at bounding box center [339, 263] width 159 height 21
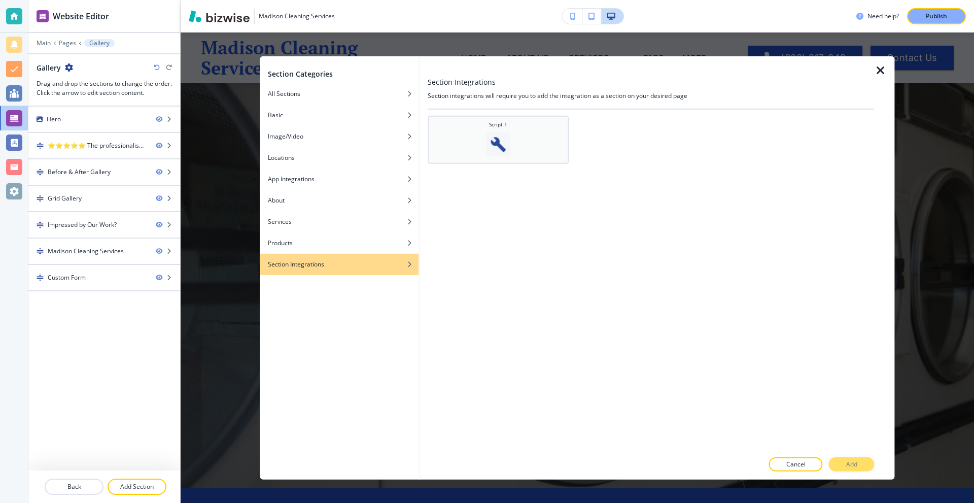
click at [514, 148] on div "Script 1" at bounding box center [498, 138] width 131 height 36
click at [846, 465] on p "Add" at bounding box center [851, 464] width 11 height 9
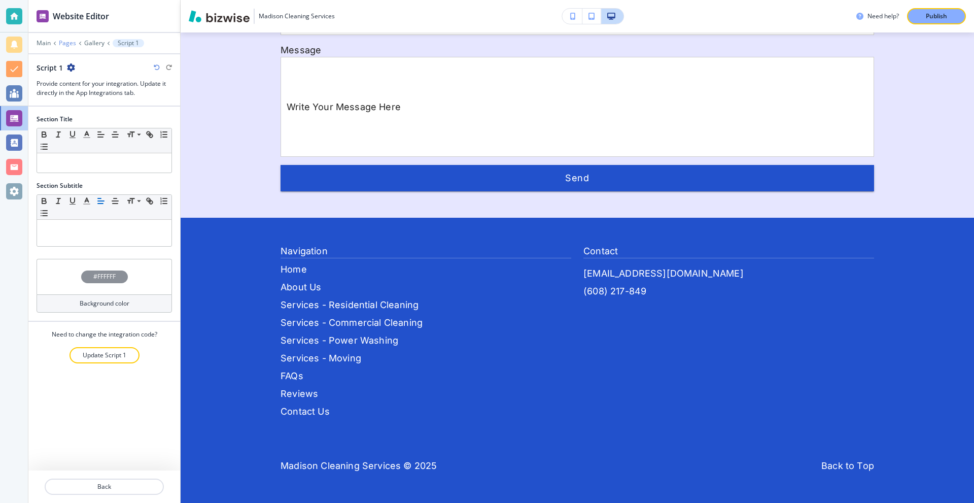
click at [65, 44] on p "Pages" at bounding box center [67, 43] width 17 height 7
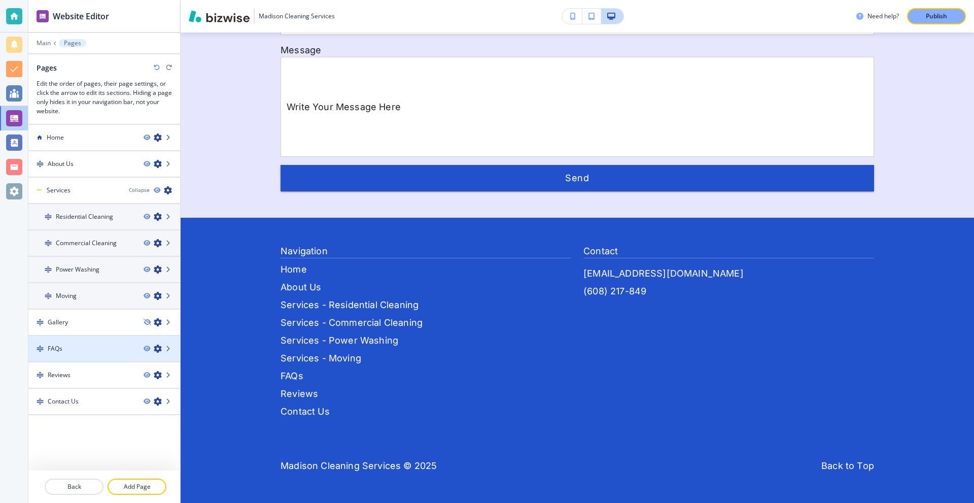
scroll to position [3000, 0]
click at [82, 344] on div "FAQs" at bounding box center [81, 348] width 107 height 9
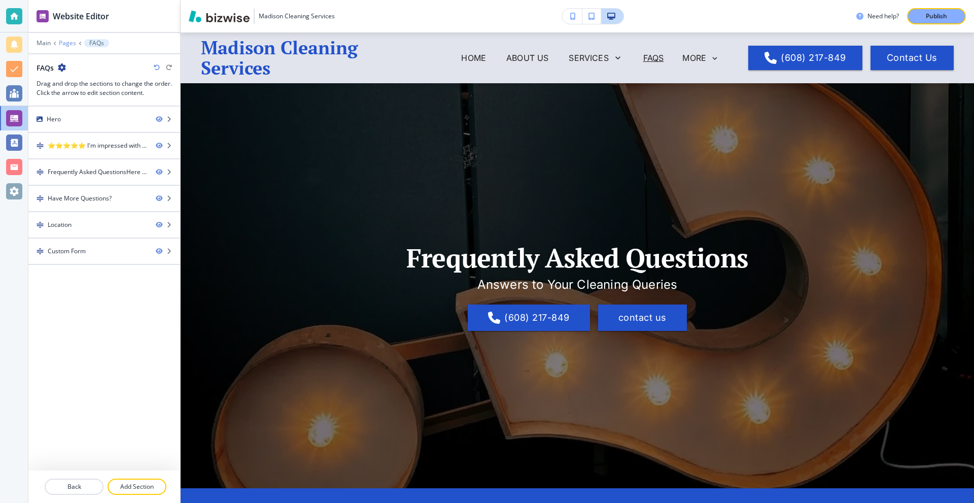
click at [63, 42] on p "Pages" at bounding box center [67, 43] width 17 height 7
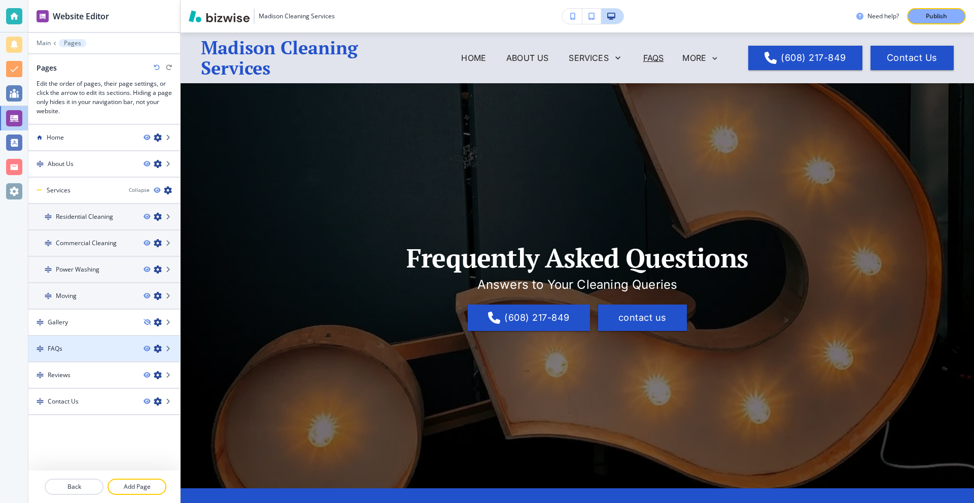
click at [77, 347] on div "FAQs" at bounding box center [81, 348] width 107 height 9
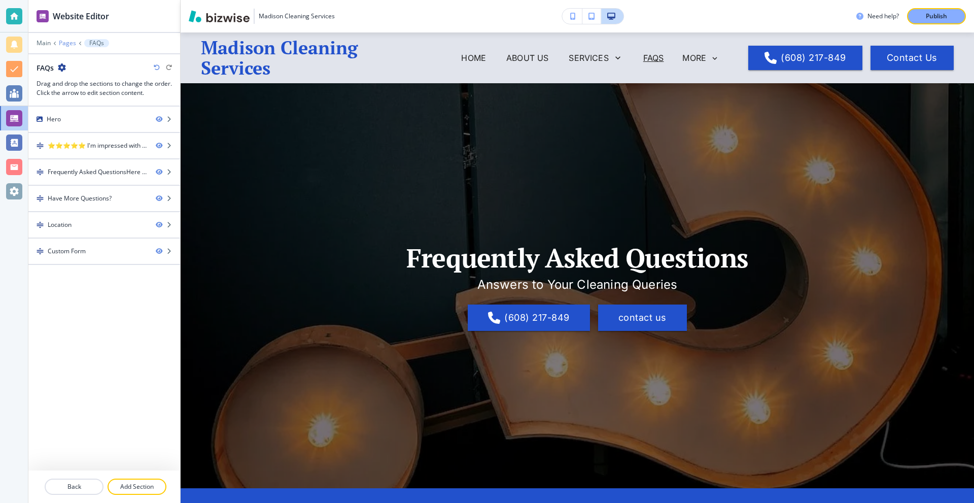
click at [65, 42] on p "Pages" at bounding box center [67, 43] width 17 height 7
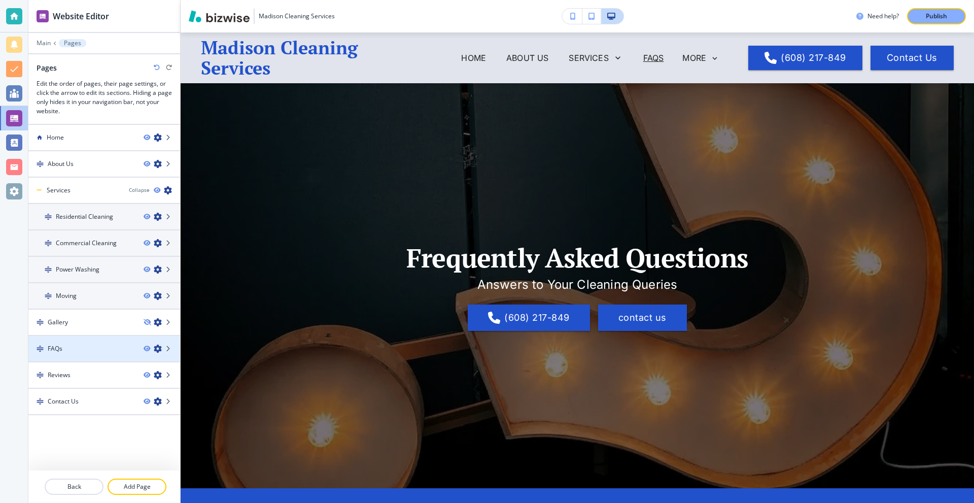
click at [74, 344] on div "FAQs" at bounding box center [81, 348] width 107 height 9
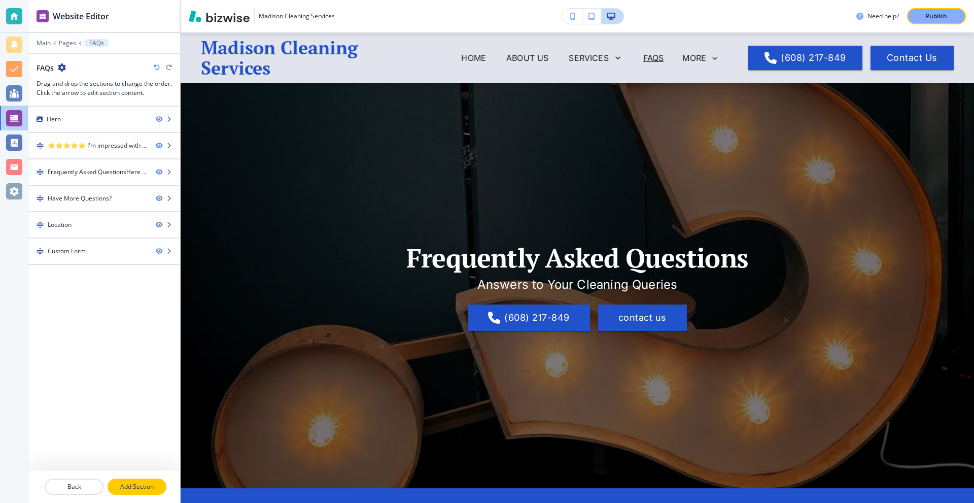
click at [136, 481] on button "Add Section" at bounding box center [137, 486] width 59 height 16
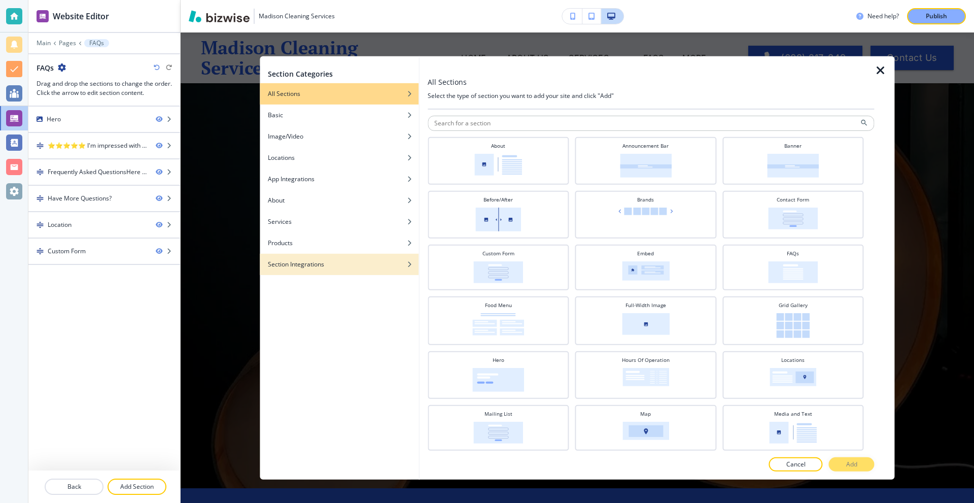
click at [329, 269] on div "button" at bounding box center [339, 271] width 159 height 6
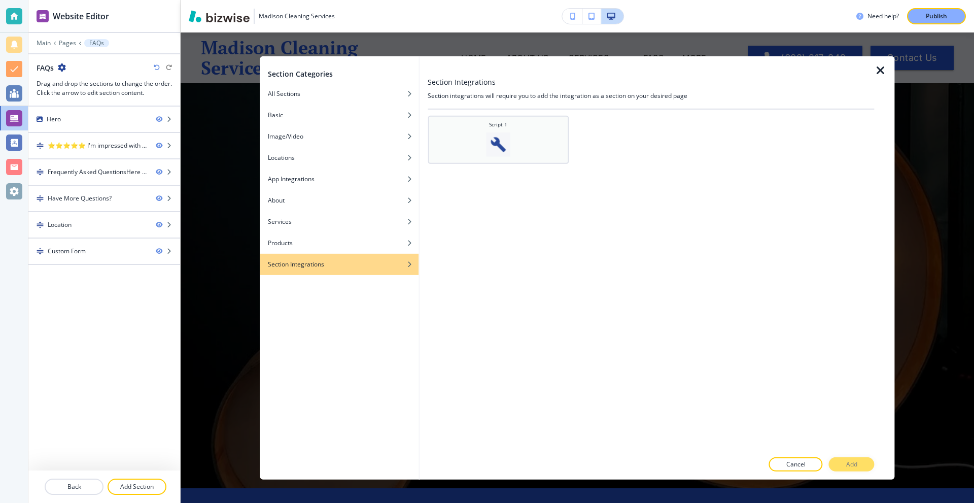
click at [477, 146] on div "Script 1" at bounding box center [498, 138] width 131 height 36
click at [842, 461] on button "Add" at bounding box center [852, 464] width 46 height 14
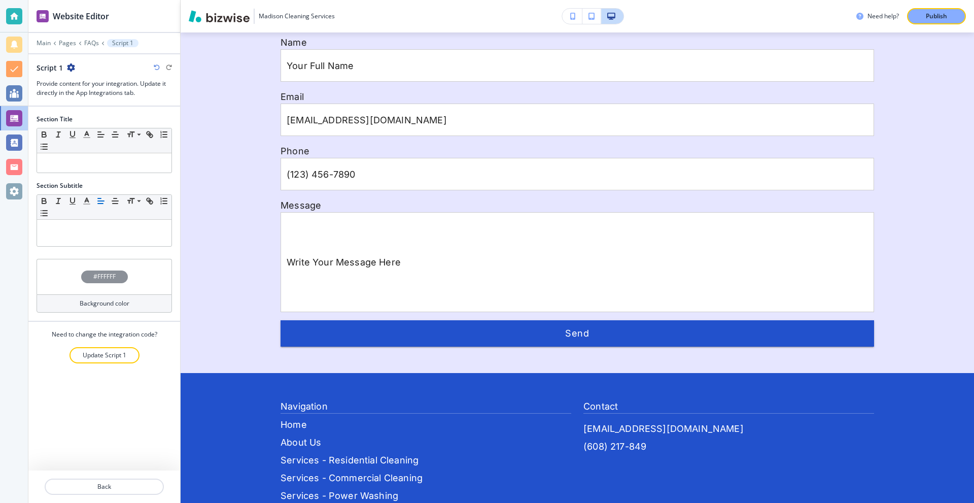
click at [72, 48] on div at bounding box center [104, 50] width 152 height 6
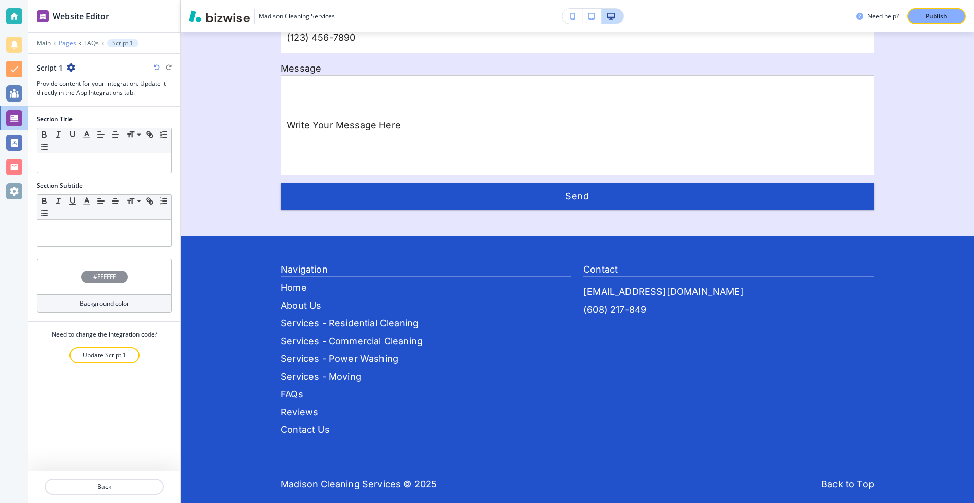
scroll to position [1830, 0]
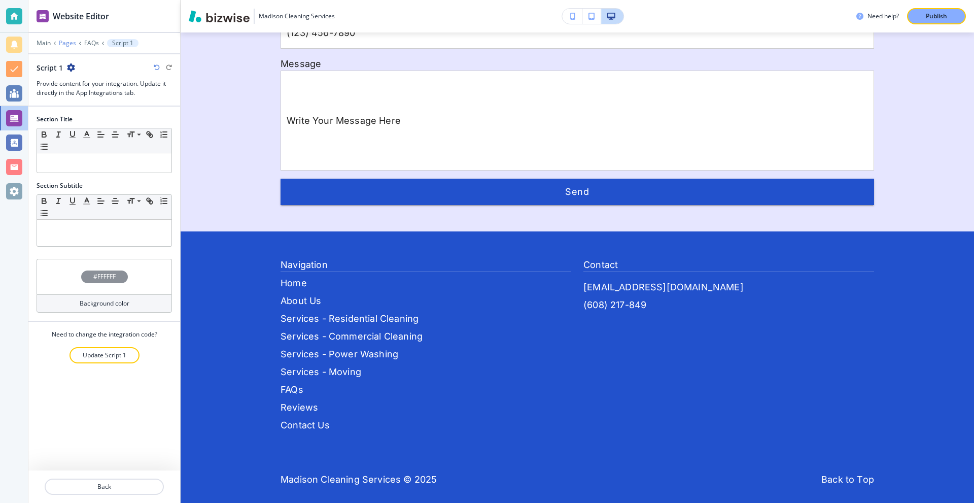
click at [68, 45] on p "Pages" at bounding box center [67, 43] width 17 height 7
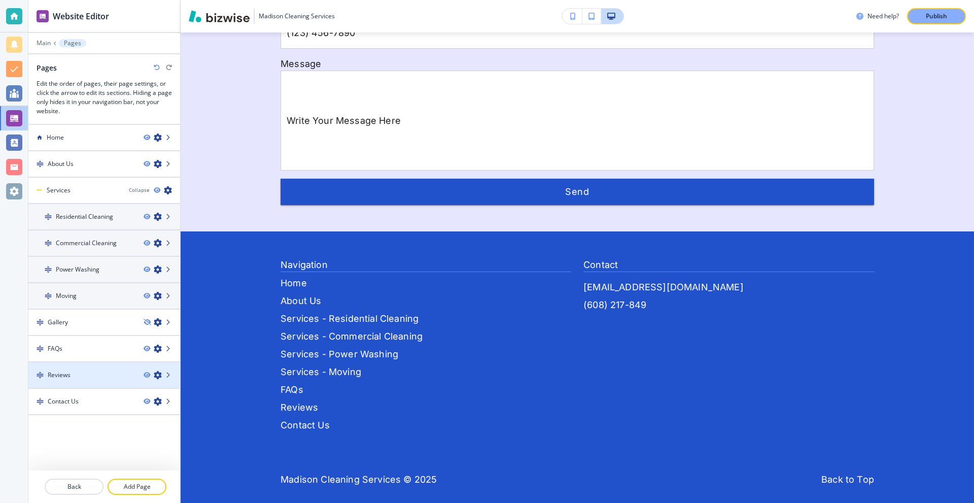
click at [73, 371] on div "Reviews" at bounding box center [81, 374] width 107 height 9
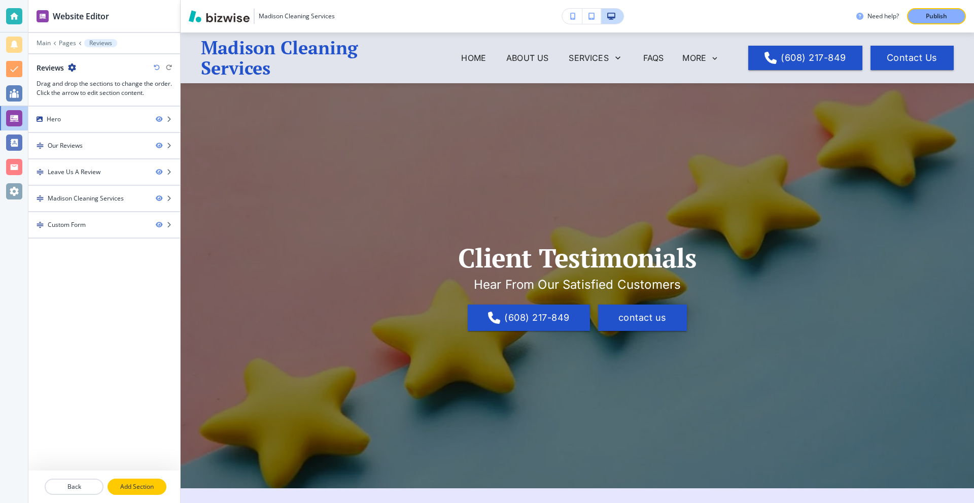
click at [122, 483] on p "Add Section" at bounding box center [137, 486] width 57 height 9
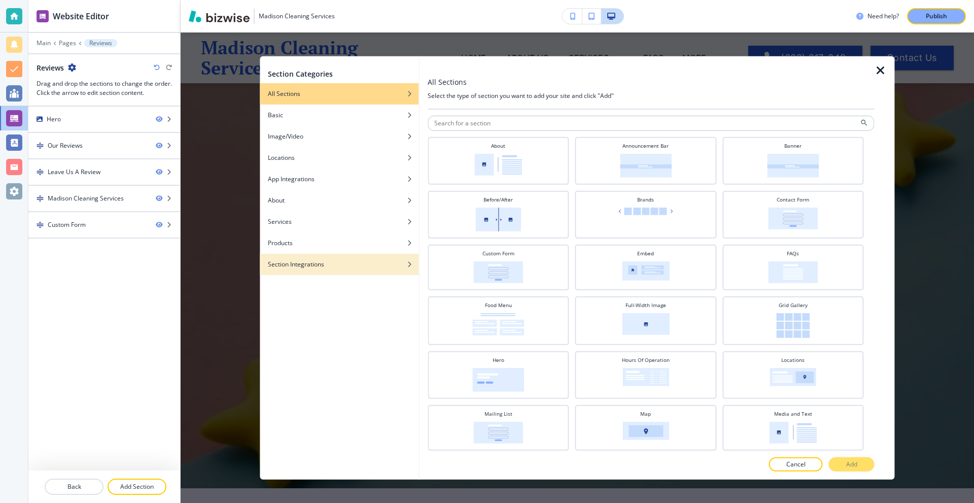
click at [276, 258] on div "button" at bounding box center [339, 256] width 159 height 6
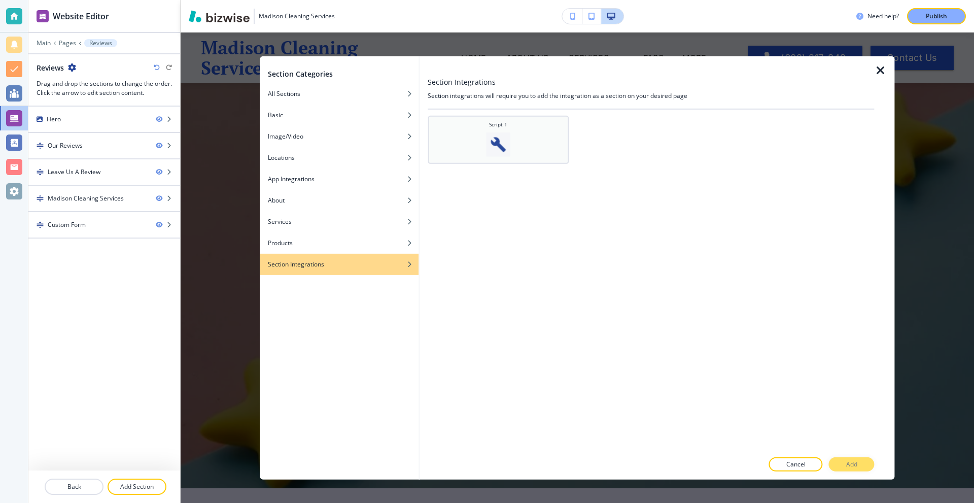
click at [517, 138] on div "Script 1" at bounding box center [498, 138] width 131 height 36
click at [847, 457] on button "Add" at bounding box center [852, 464] width 46 height 14
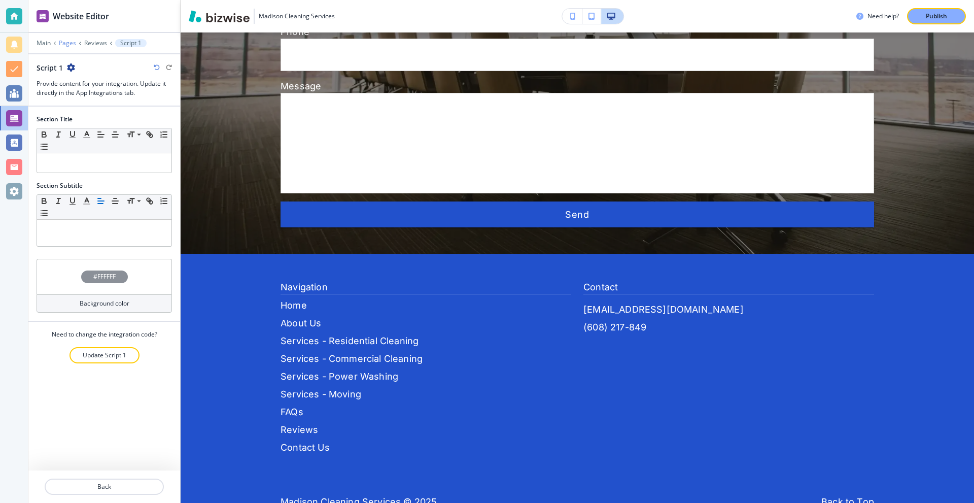
click at [72, 42] on p "Pages" at bounding box center [67, 43] width 17 height 7
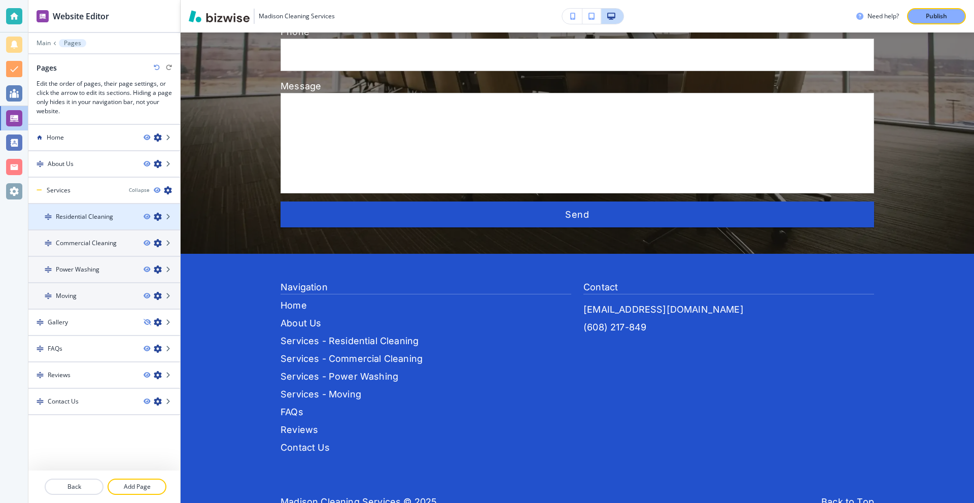
scroll to position [1730, 0]
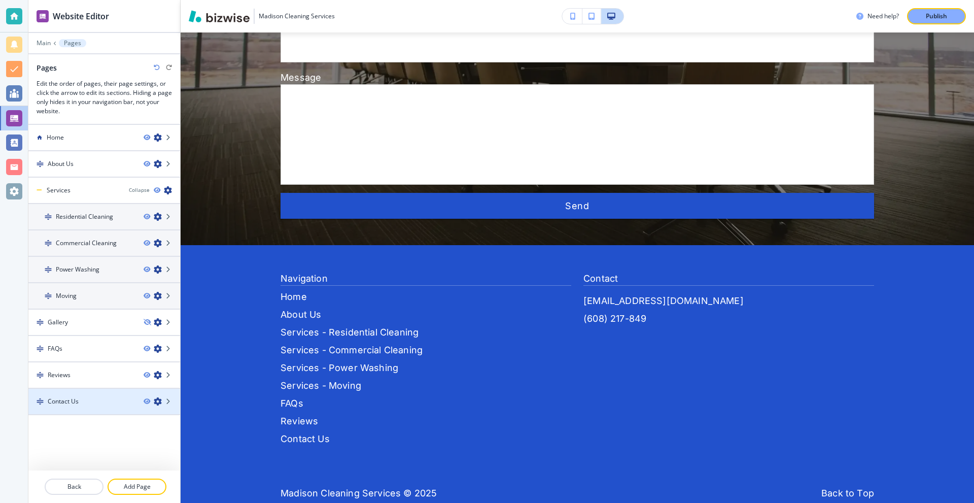
click at [71, 406] on div at bounding box center [104, 410] width 152 height 8
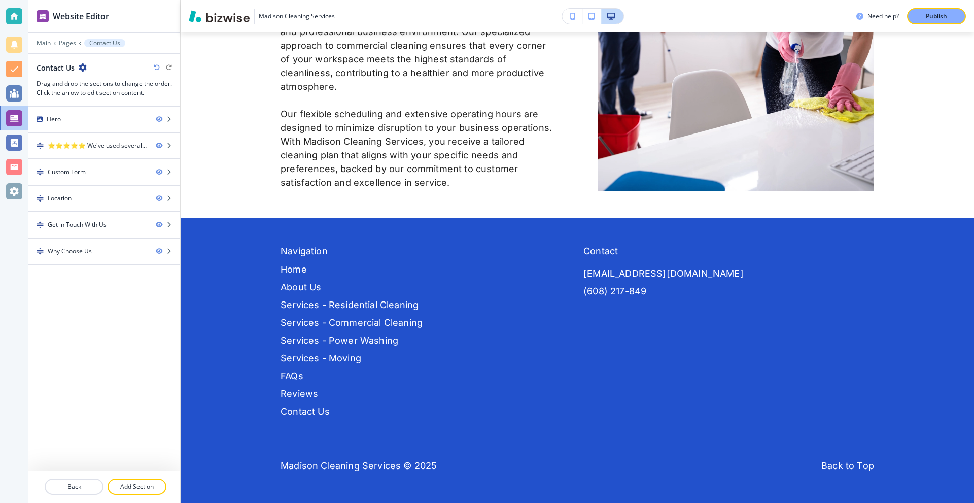
scroll to position [0, 0]
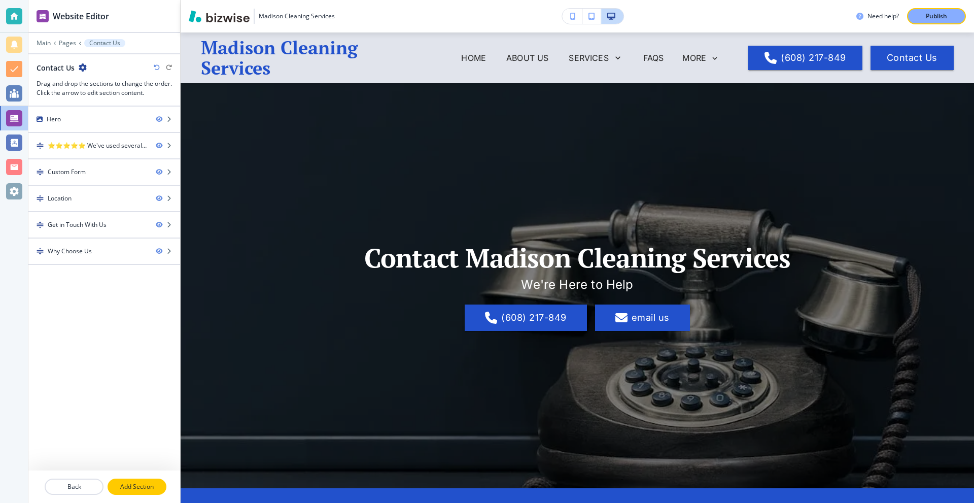
click at [133, 487] on p "Add Section" at bounding box center [137, 486] width 57 height 9
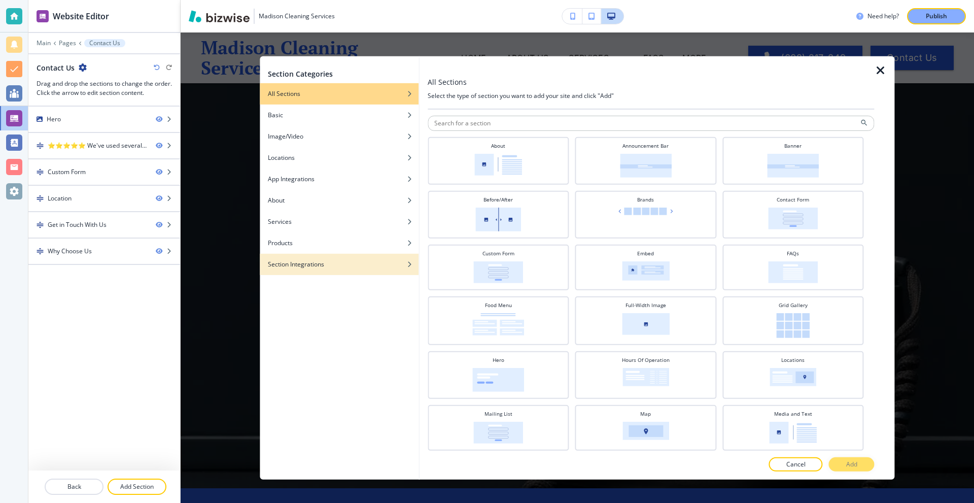
click at [322, 261] on h4 "Section Integrations" at bounding box center [296, 263] width 56 height 9
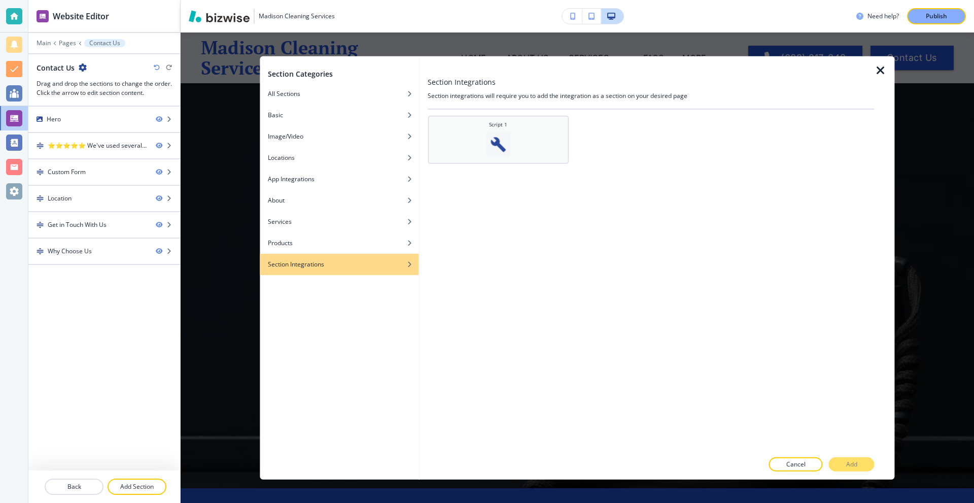
click at [484, 146] on div "Script 1" at bounding box center [498, 138] width 131 height 36
click at [846, 462] on p "Add" at bounding box center [851, 464] width 11 height 9
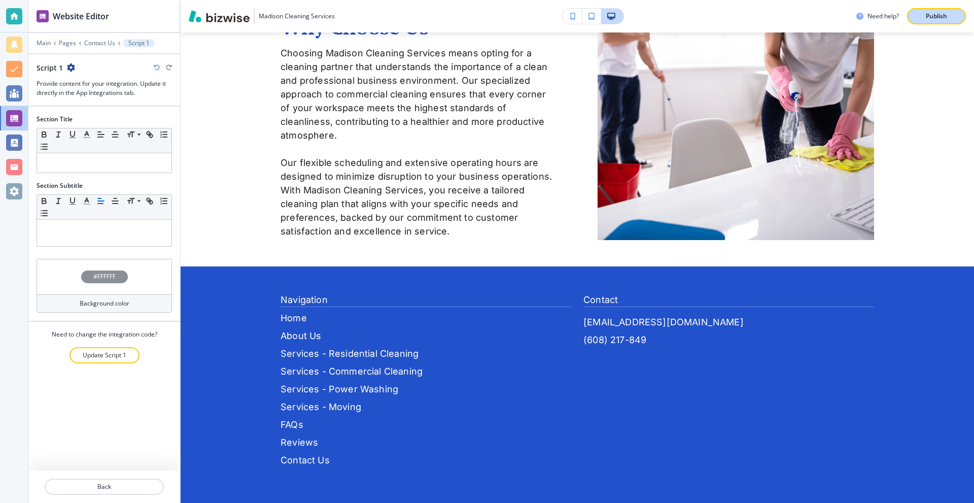
click at [929, 11] on button "Publish" at bounding box center [936, 16] width 59 height 16
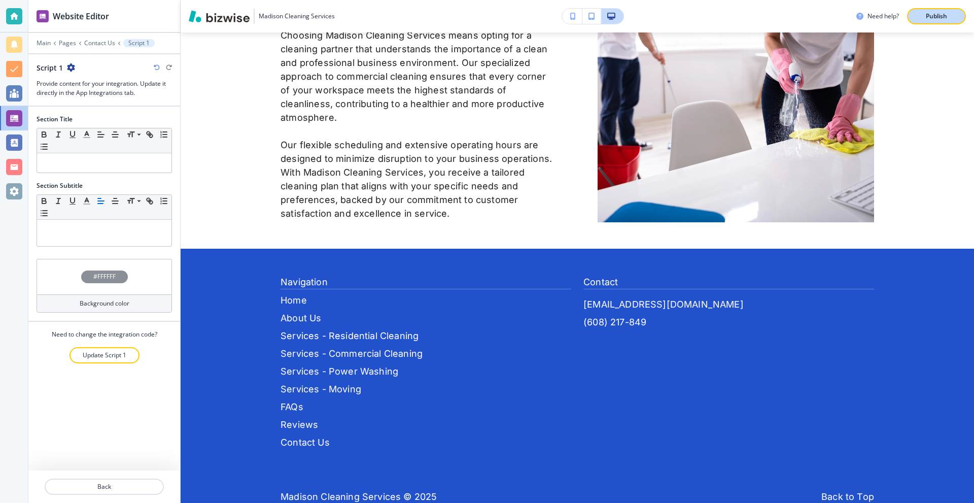
scroll to position [1592, 0]
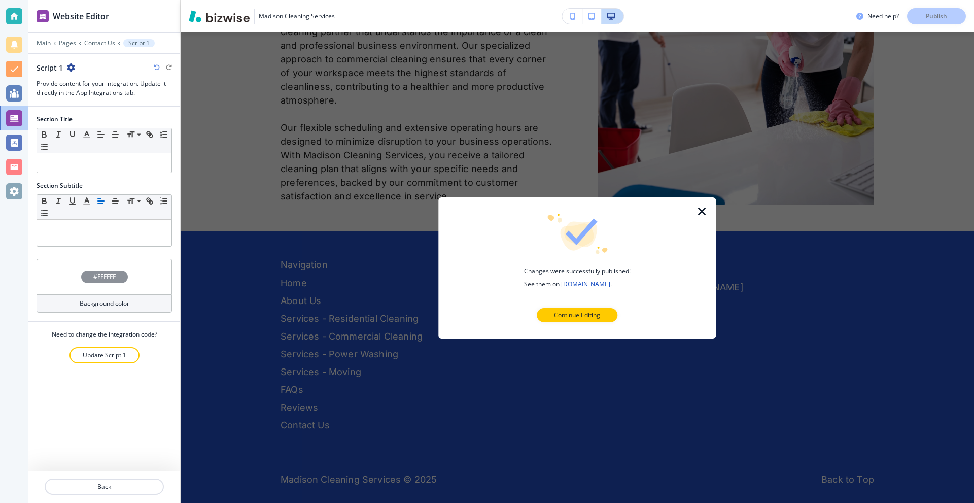
click at [702, 214] on icon "button" at bounding box center [702, 211] width 12 height 12
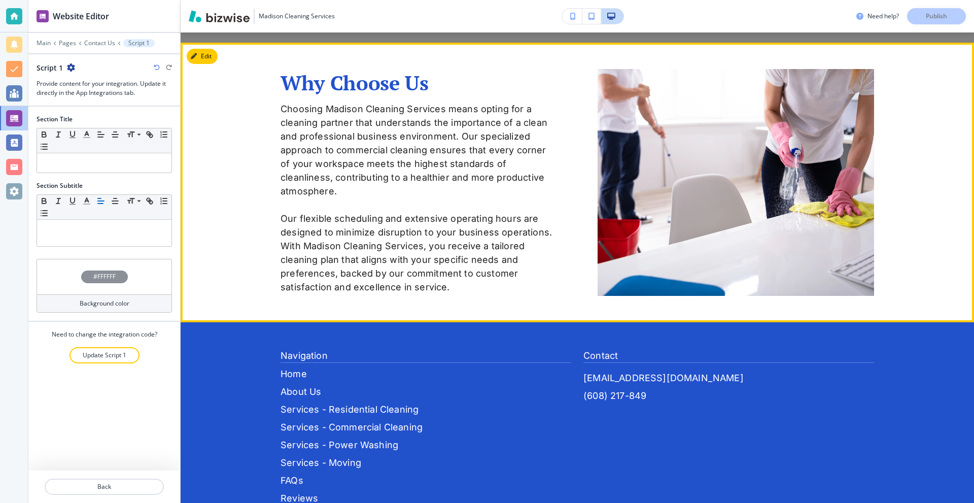
scroll to position [1490, 0]
